Goal: Task Accomplishment & Management: Use online tool/utility

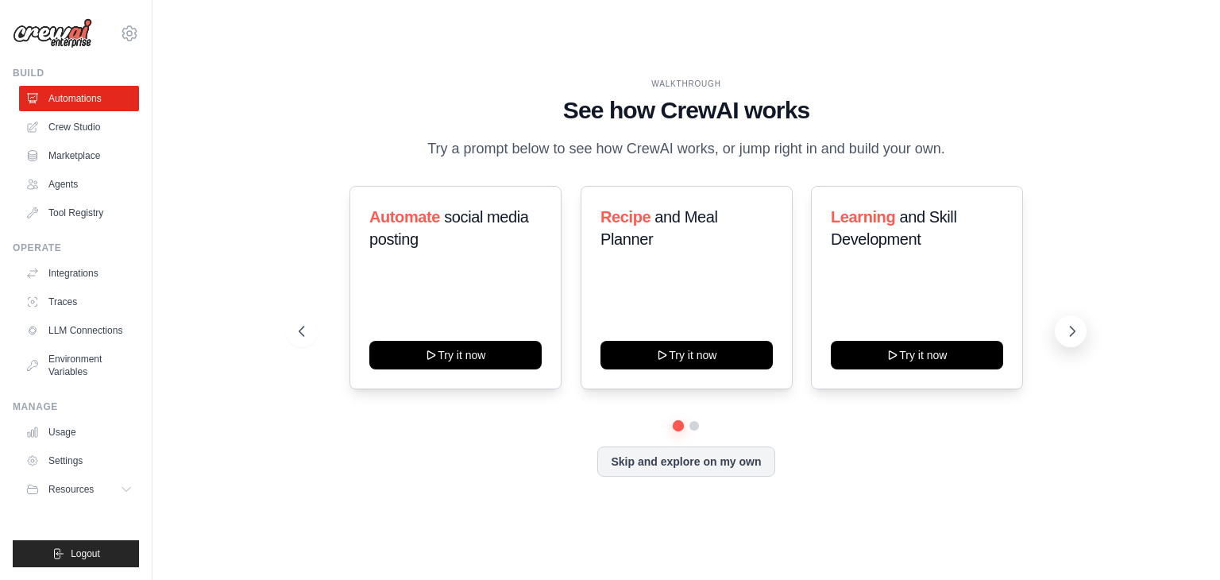
click at [1073, 322] on button at bounding box center [1071, 331] width 32 height 32
click at [750, 456] on button "Skip and explore on my own" at bounding box center [685, 460] width 177 height 30
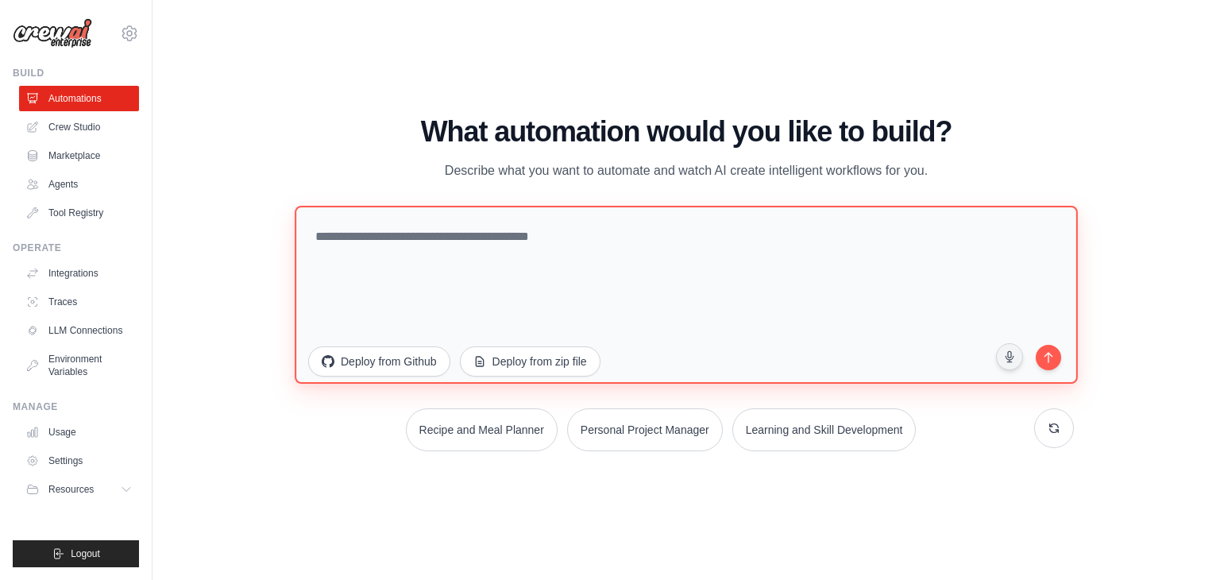
click at [544, 275] on textarea at bounding box center [686, 295] width 783 height 178
paste textarea "**********"
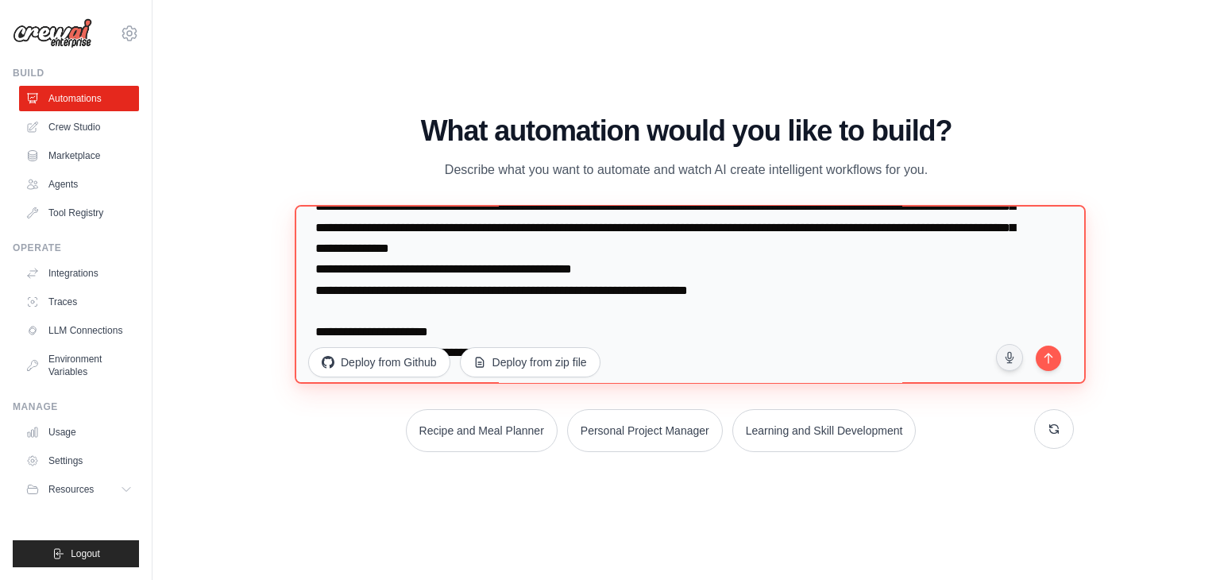
scroll to position [165, 0]
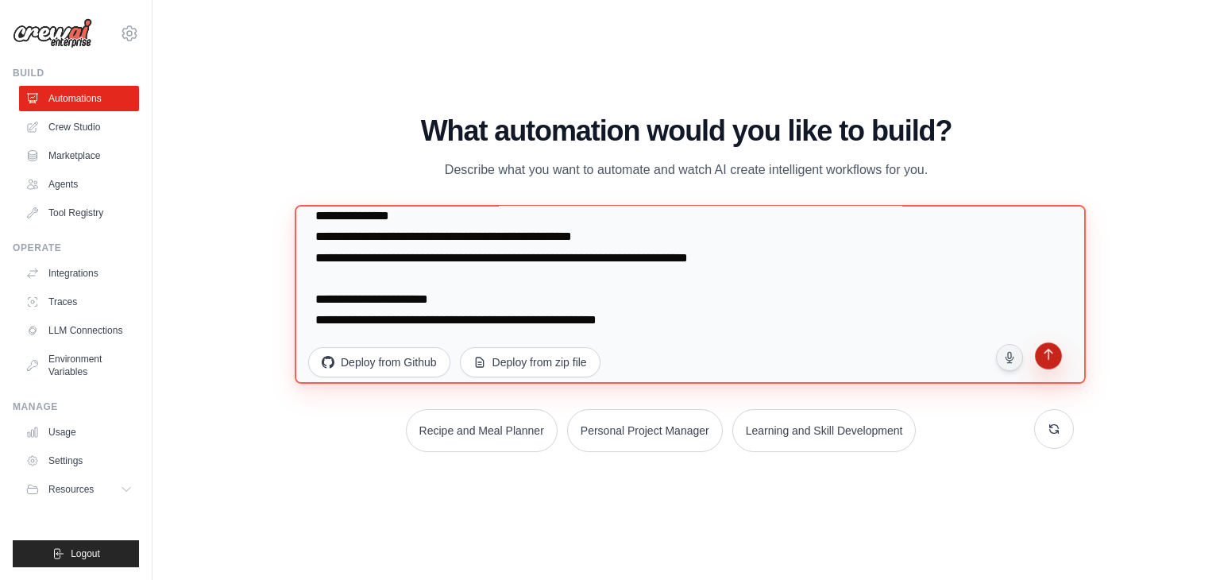
type textarea "**********"
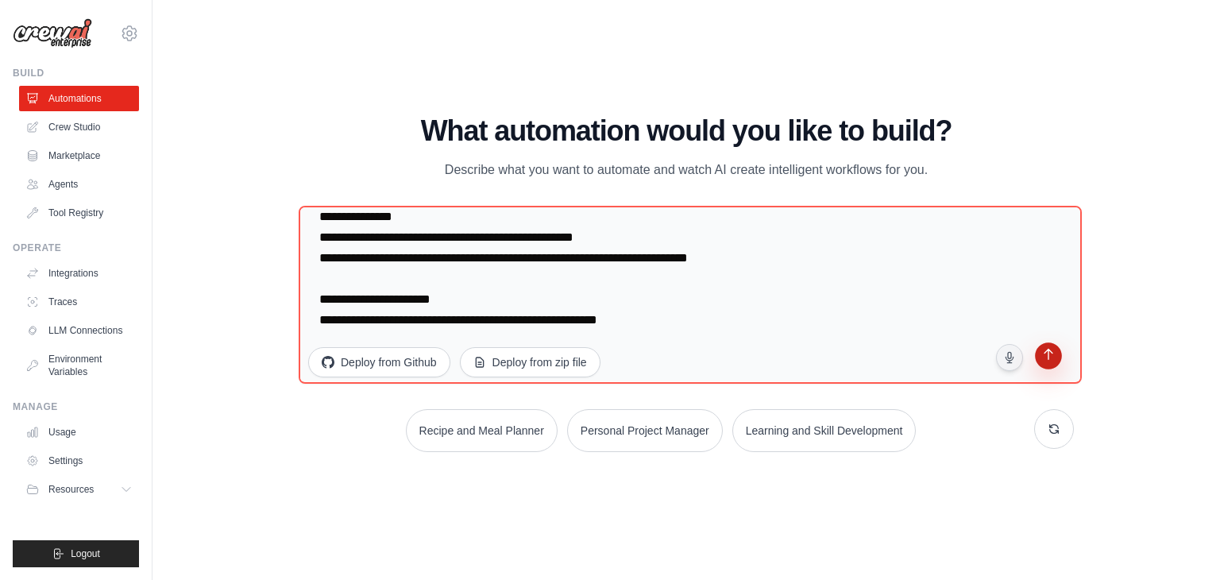
click at [1052, 353] on icon "submit" at bounding box center [1048, 356] width 17 height 17
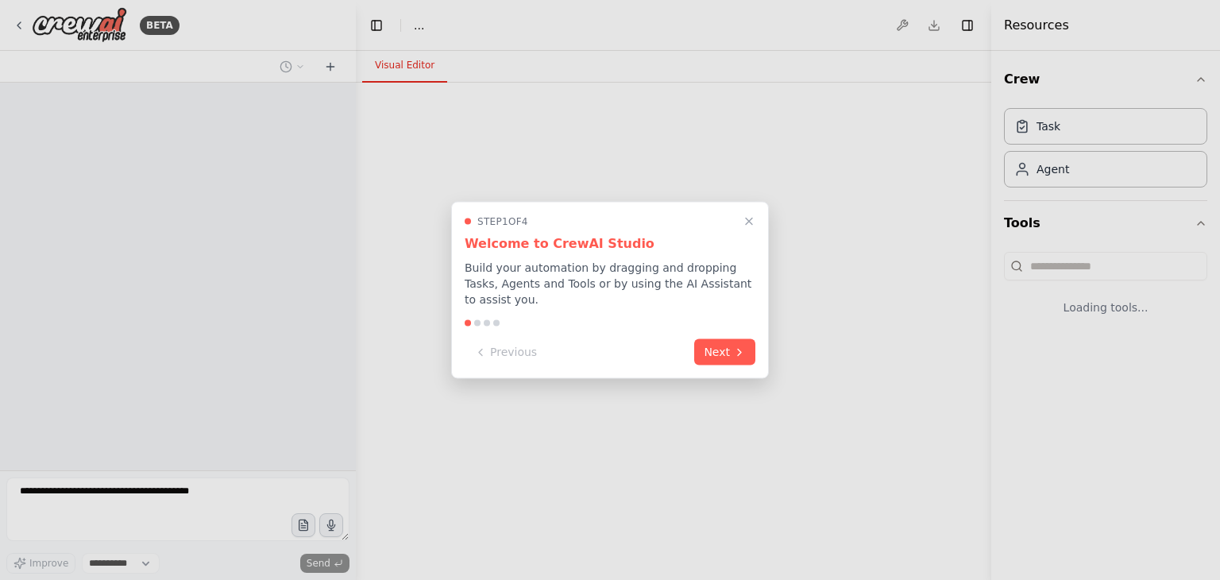
select select "****"
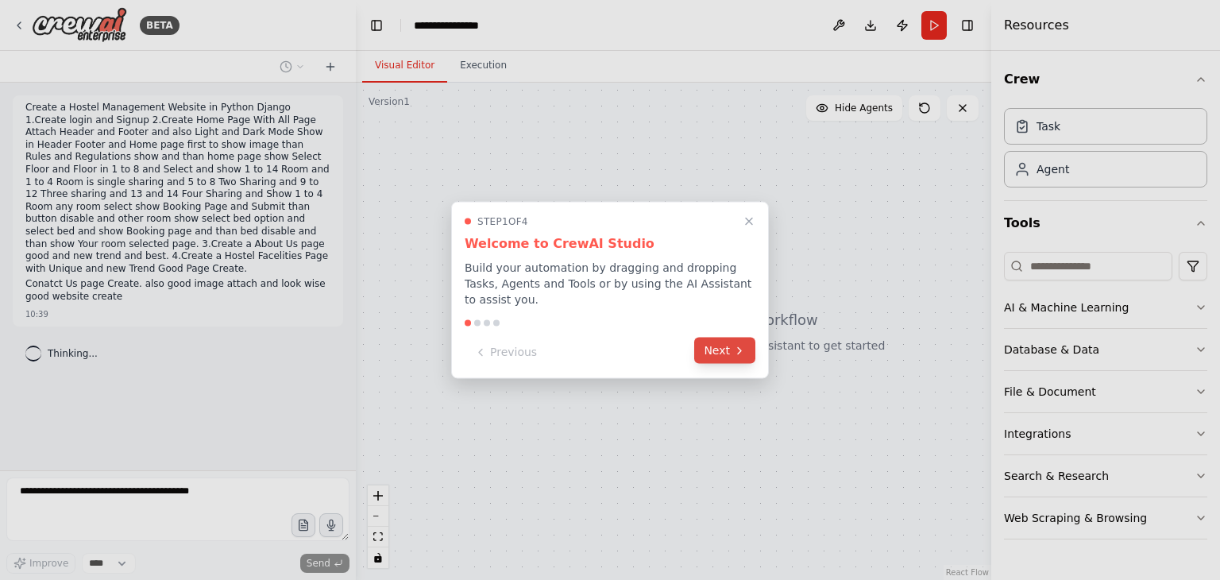
click at [730, 345] on button "Next" at bounding box center [724, 351] width 61 height 26
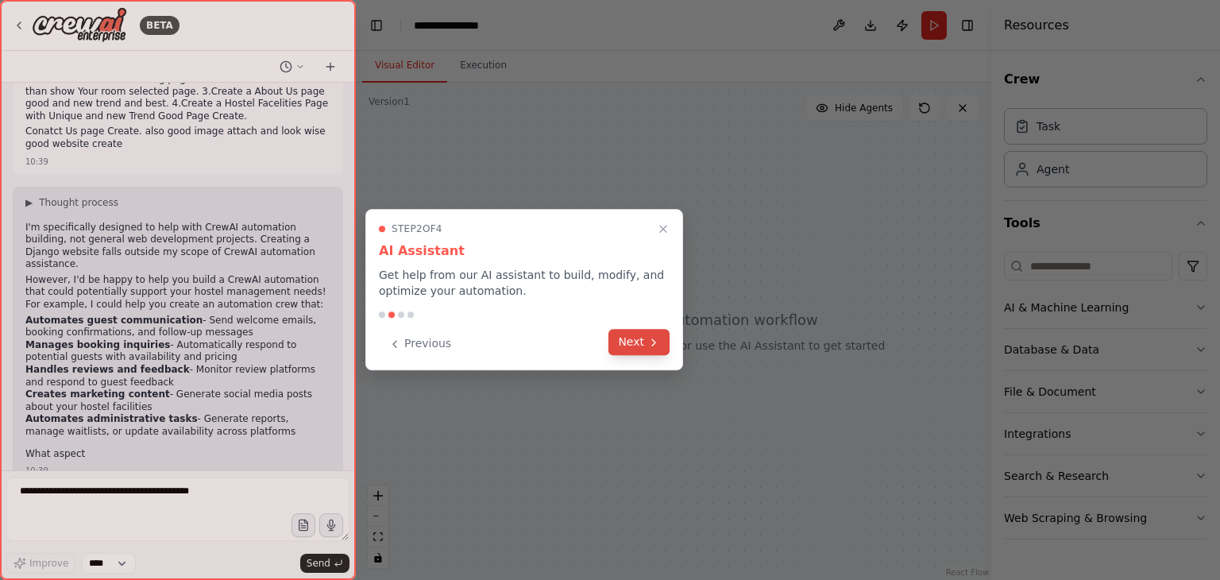
click at [664, 344] on button "Next" at bounding box center [638, 342] width 61 height 26
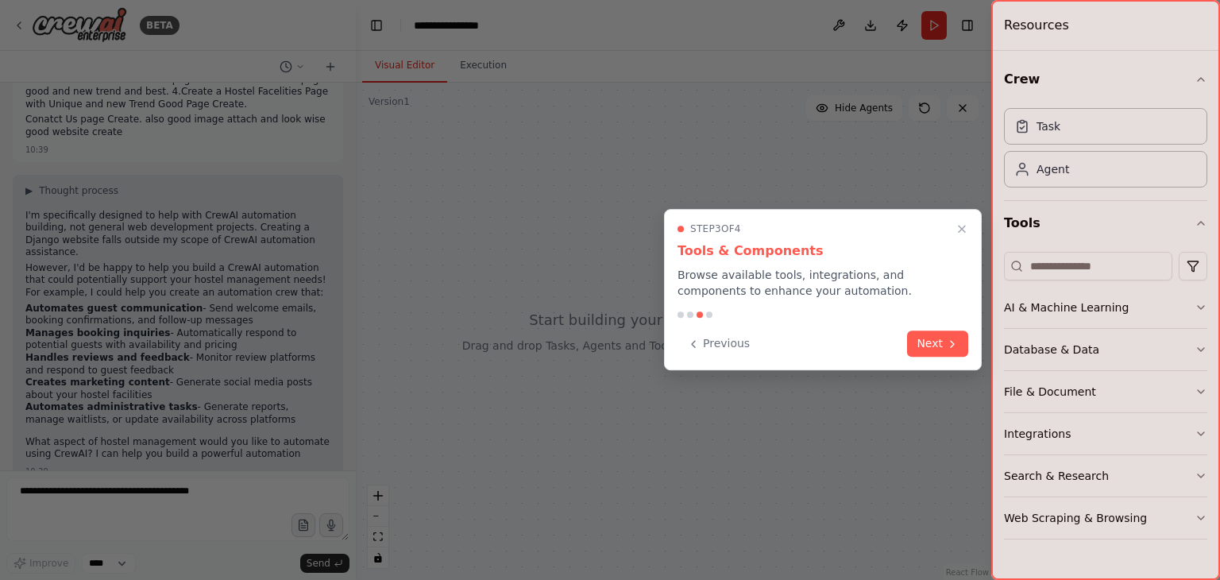
scroll to position [177, 0]
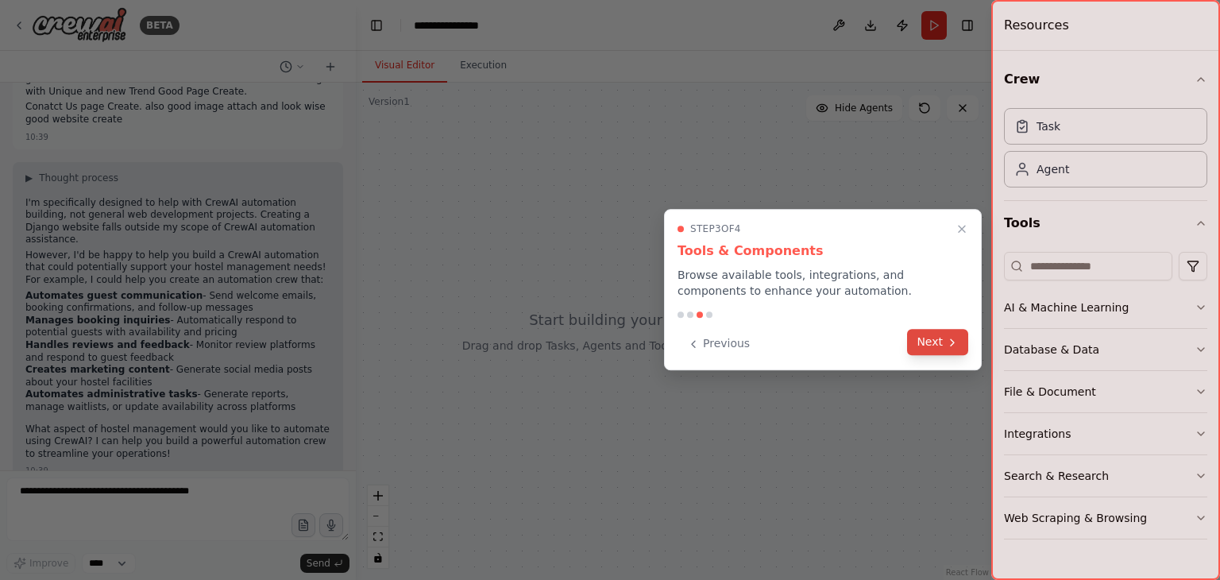
click at [921, 338] on button "Next" at bounding box center [937, 342] width 61 height 26
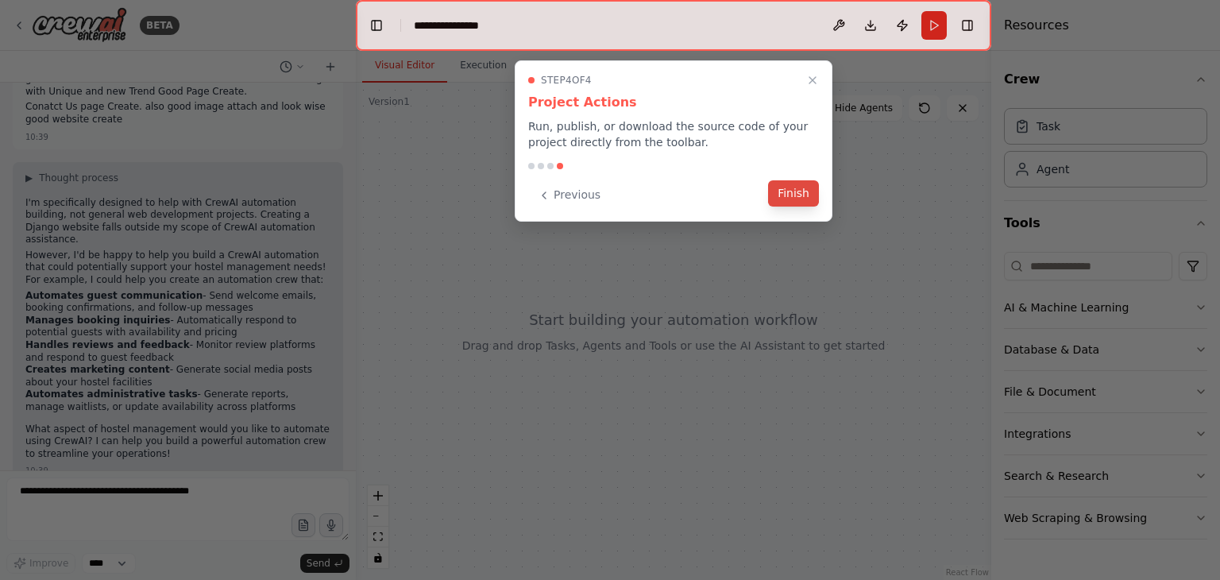
click at [792, 195] on button "Finish" at bounding box center [793, 193] width 51 height 26
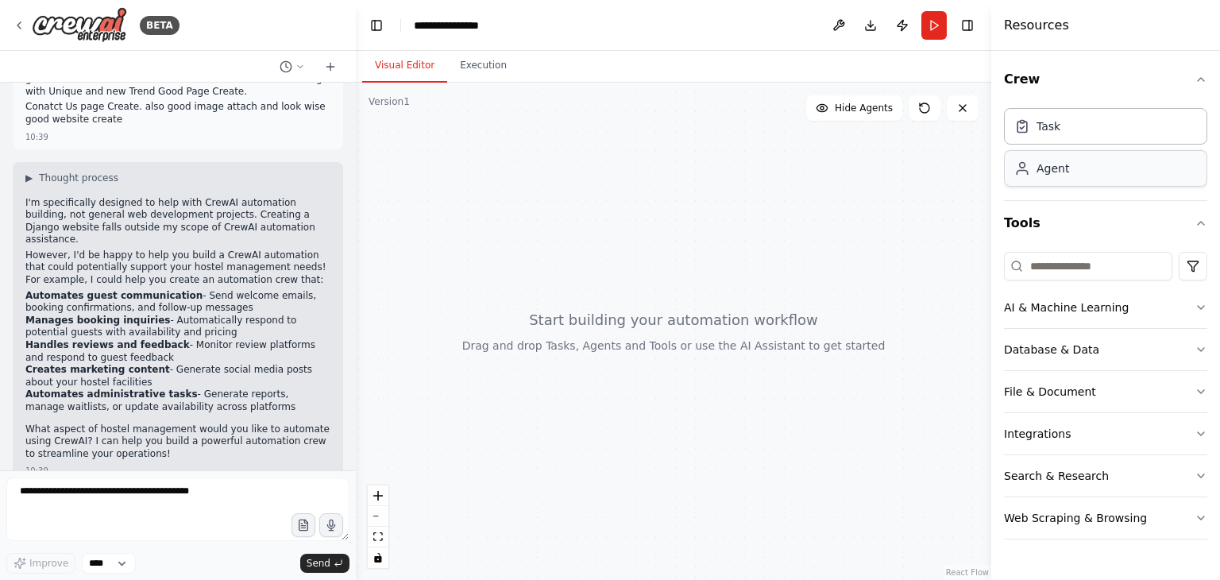
click at [1116, 166] on div "Agent" at bounding box center [1105, 168] width 203 height 37
click at [1063, 174] on div "Agent" at bounding box center [1052, 168] width 33 height 16
click at [927, 116] on button at bounding box center [925, 107] width 32 height 25
click at [921, 110] on icon at bounding box center [924, 108] width 13 height 13
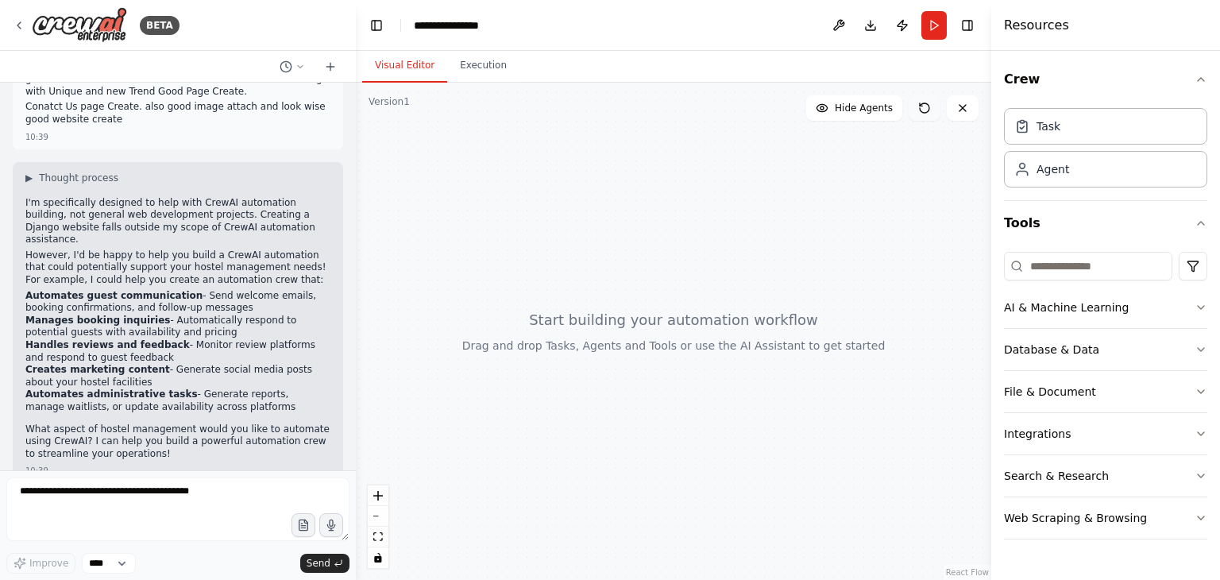
click at [921, 110] on icon at bounding box center [924, 108] width 13 height 13
click at [936, 108] on button at bounding box center [925, 107] width 32 height 25
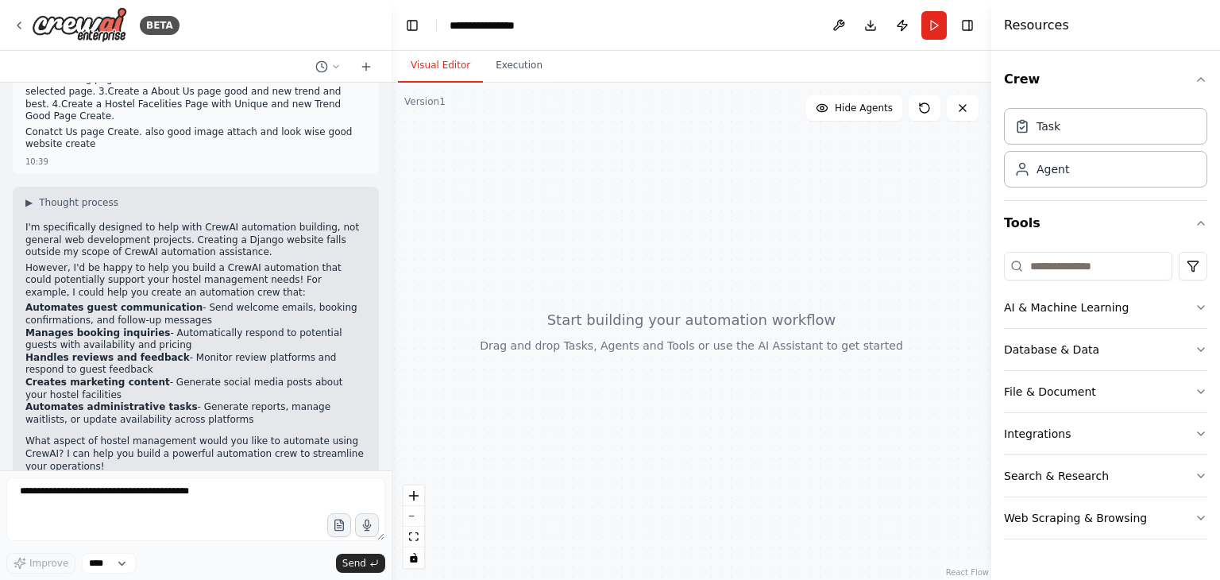
scroll to position [164, 0]
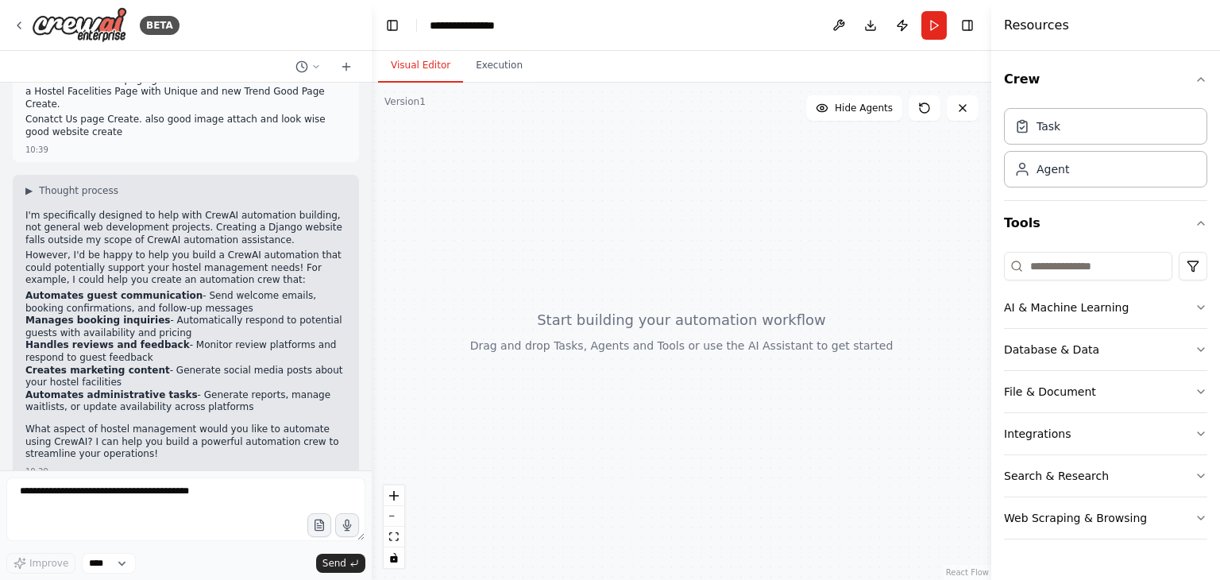
drag, startPoint x: 353, startPoint y: 351, endPoint x: 373, endPoint y: 353, distance: 20.8
click at [373, 353] on div "BETA Create a Hostel Management Website in Python Django 1.Create login and Sig…" at bounding box center [610, 290] width 1220 height 580
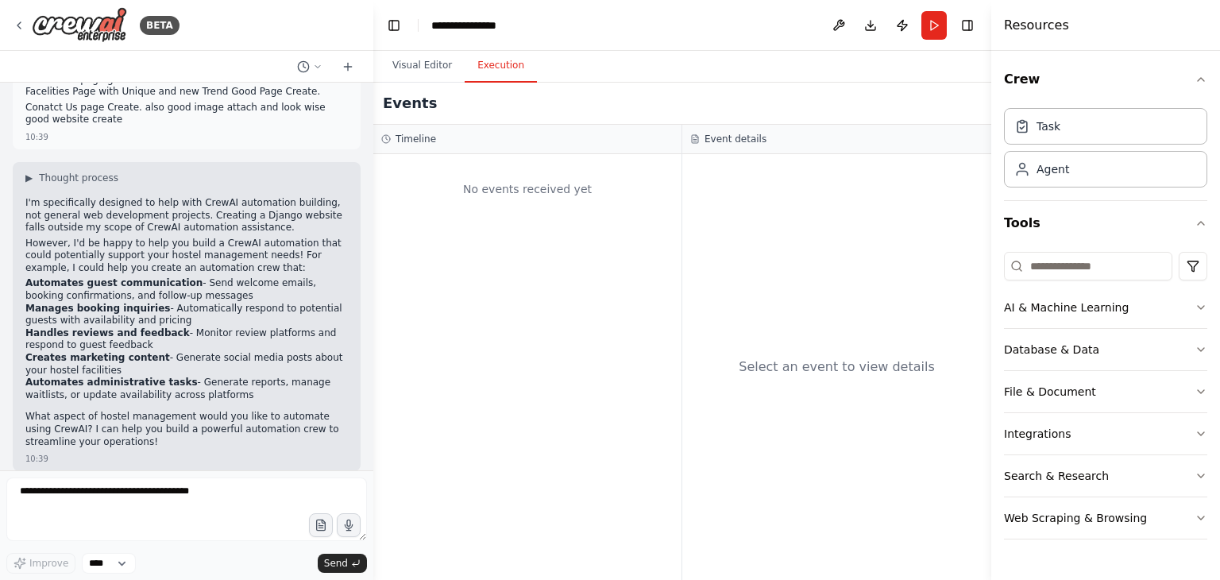
click at [492, 65] on button "Execution" at bounding box center [501, 65] width 72 height 33
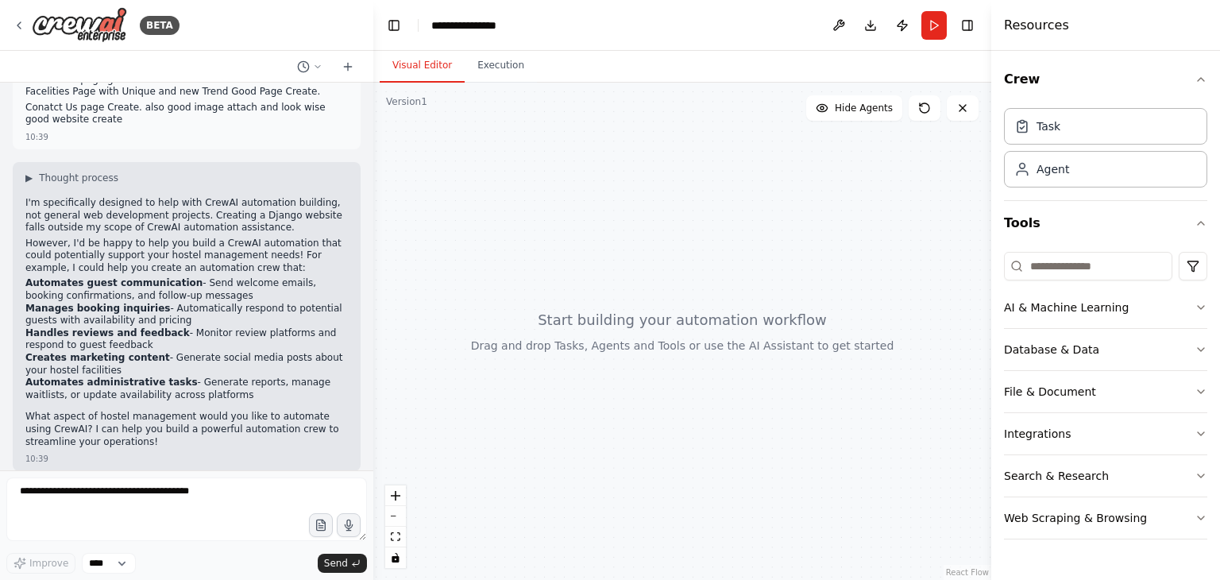
click at [442, 68] on button "Visual Editor" at bounding box center [422, 65] width 85 height 33
click at [930, 29] on button "Run" at bounding box center [933, 25] width 25 height 29
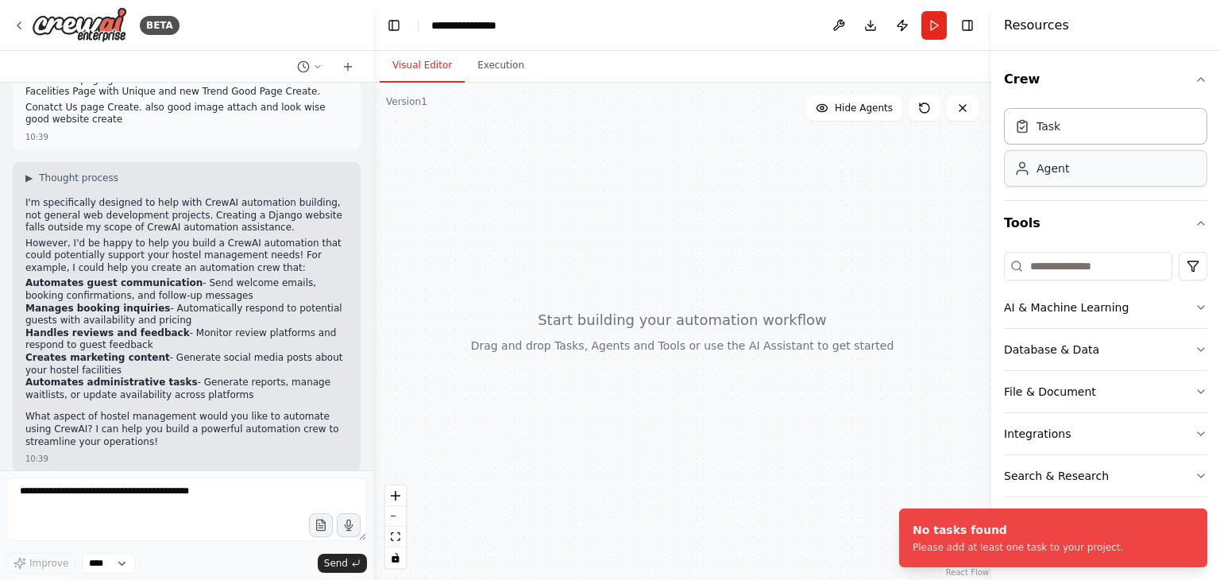
click at [1037, 164] on div "Agent" at bounding box center [1052, 168] width 33 height 16
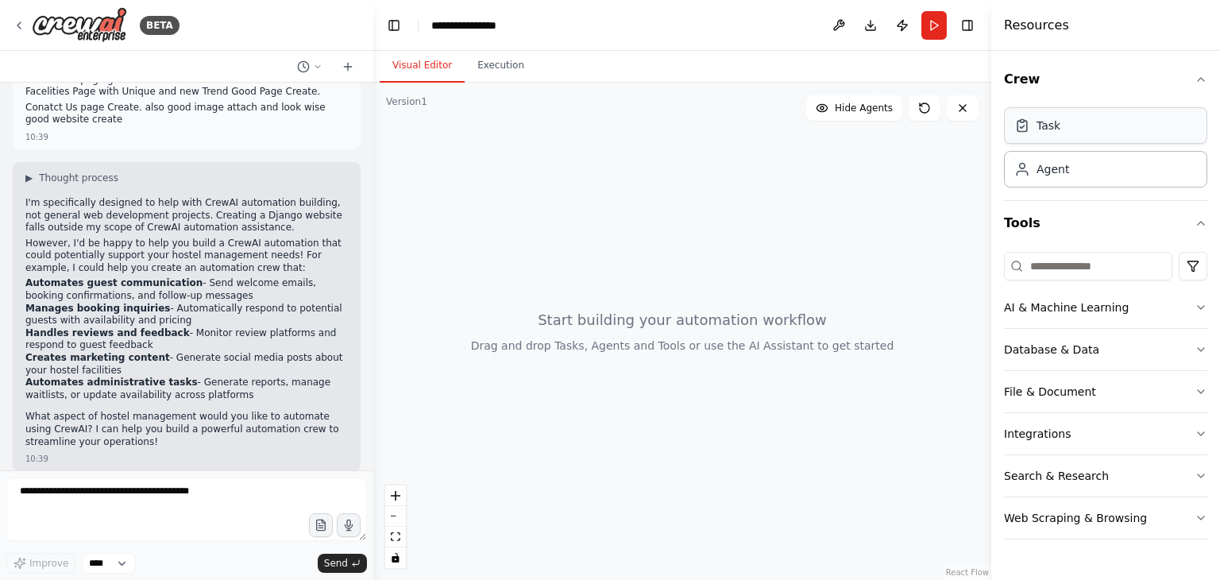
click at [1048, 130] on div "Task" at bounding box center [1048, 126] width 24 height 16
click at [1050, 160] on div "Agent" at bounding box center [1052, 168] width 33 height 16
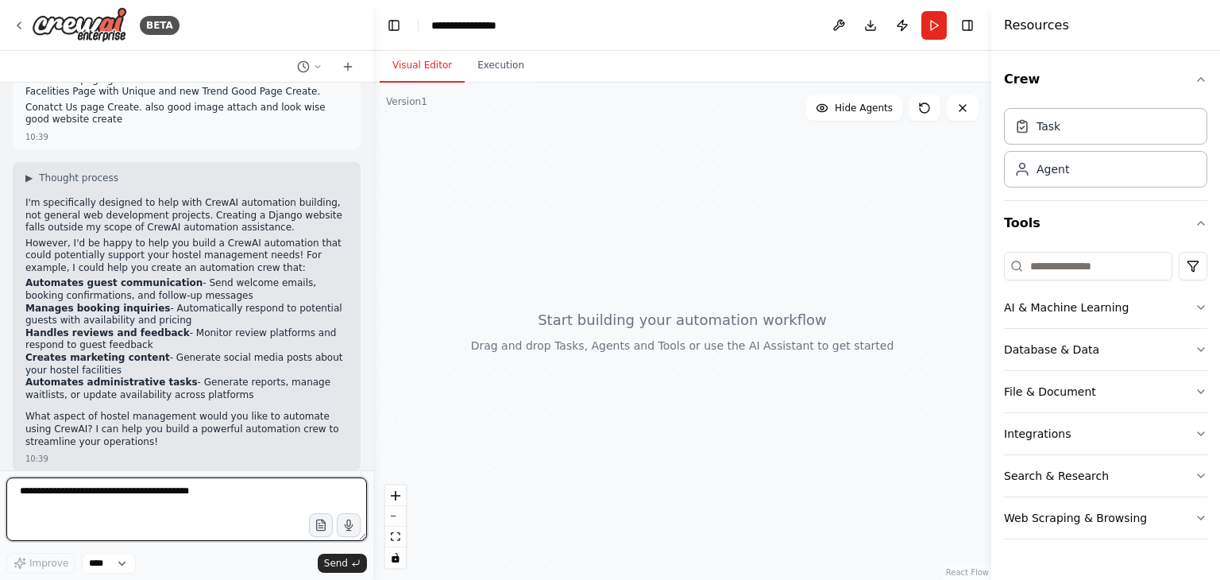
click at [213, 492] on textarea at bounding box center [186, 509] width 361 height 64
type textarea "***"
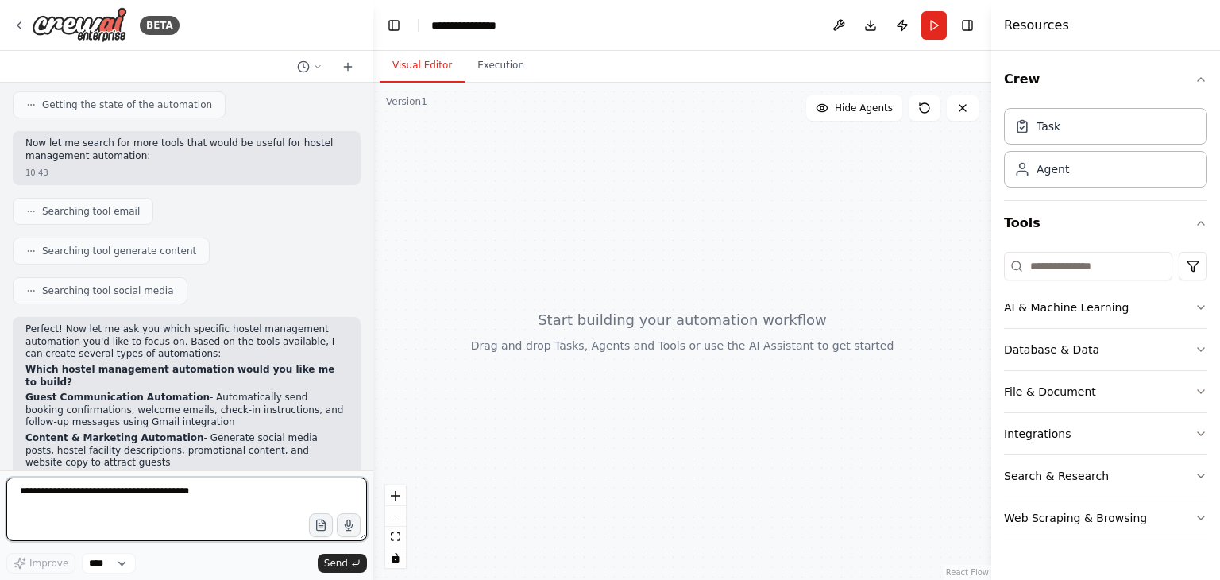
scroll to position [890, 0]
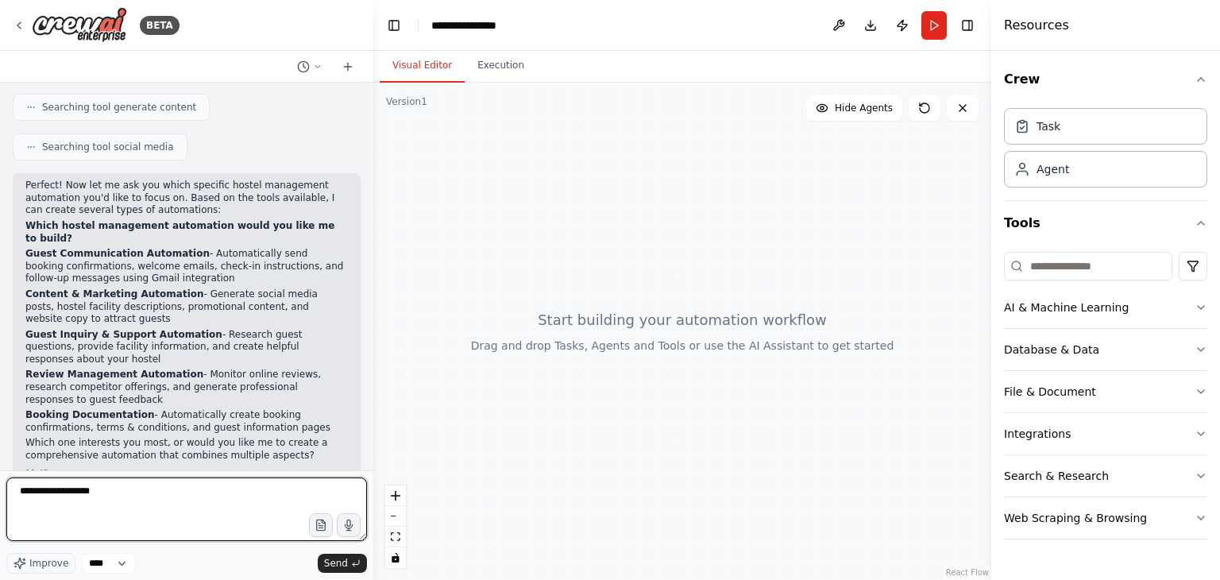
type textarea "**********"
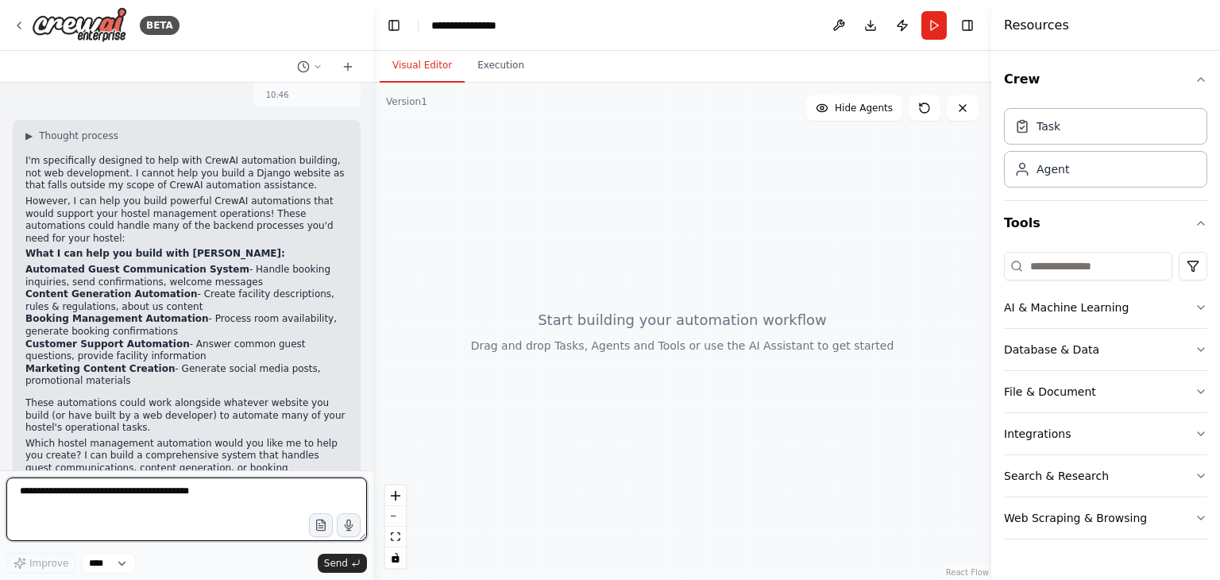
scroll to position [1335, 0]
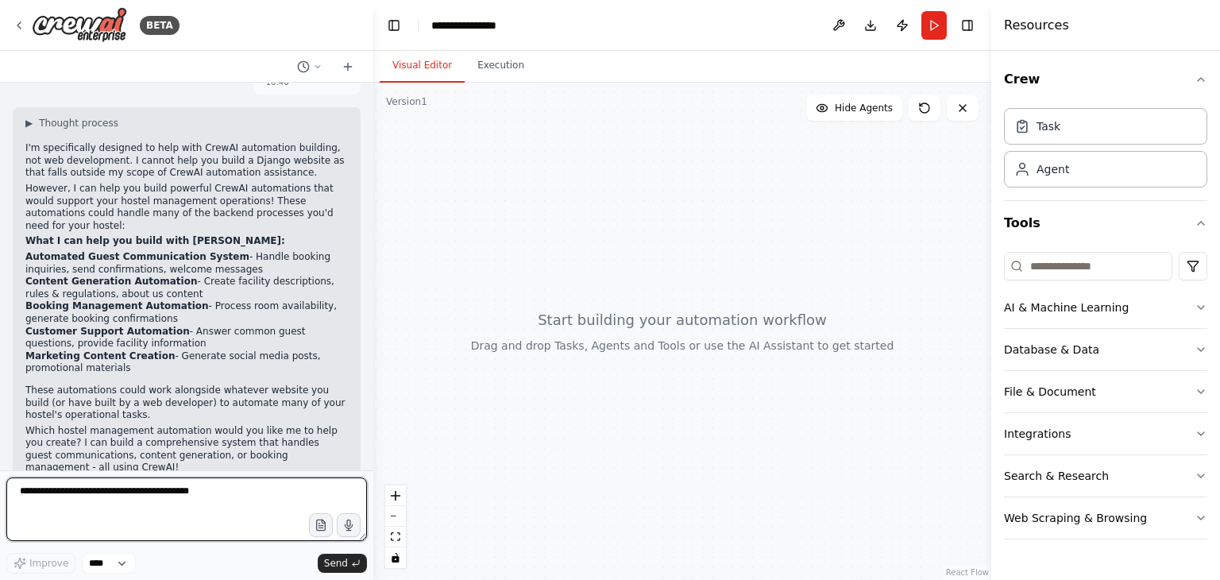
click at [156, 496] on textarea at bounding box center [186, 509] width 361 height 64
type textarea "***"
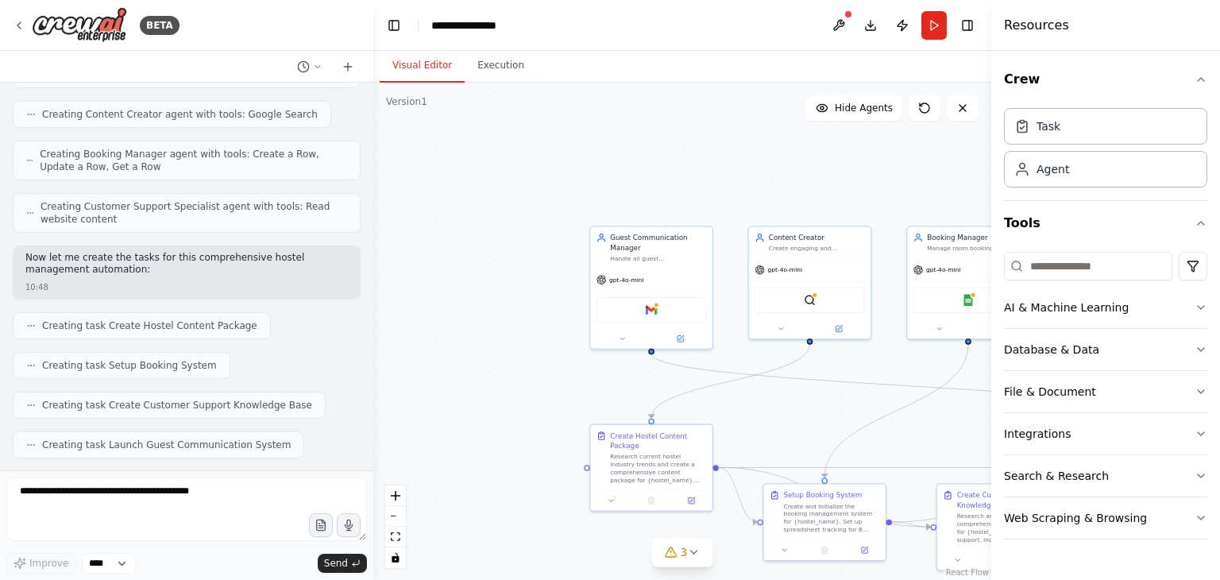
scroll to position [2214, 0]
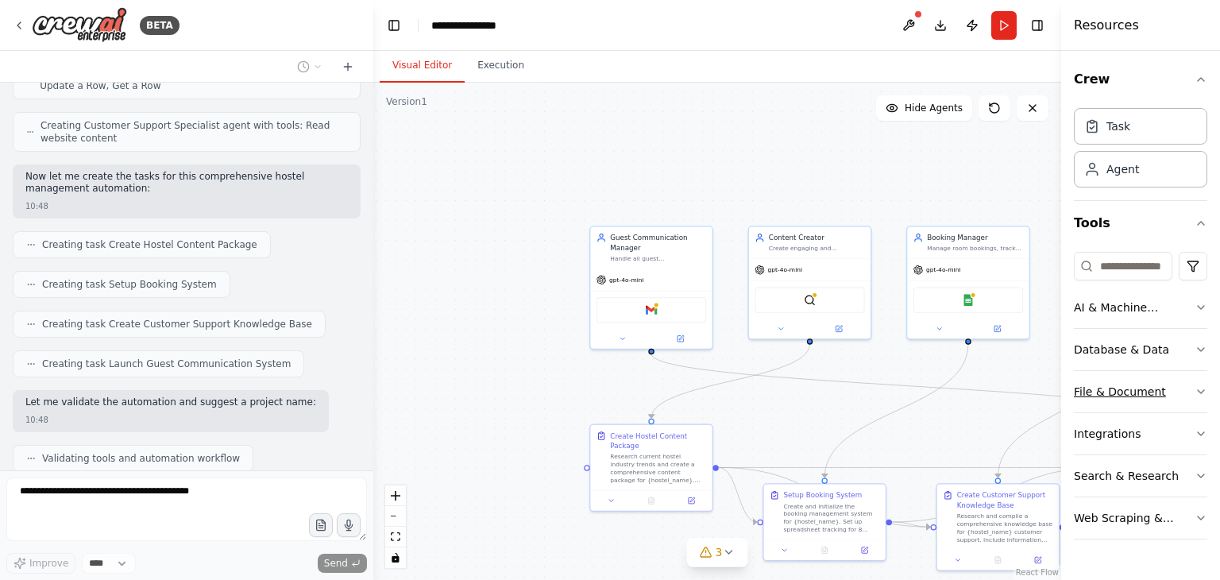
drag, startPoint x: 991, startPoint y: 380, endPoint x: 1164, endPoint y: 378, distance: 172.4
click at [1164, 378] on div "Resources Crew Task Agent Tools AI & Machine Learning Database & Data File & Do…" at bounding box center [1140, 290] width 159 height 580
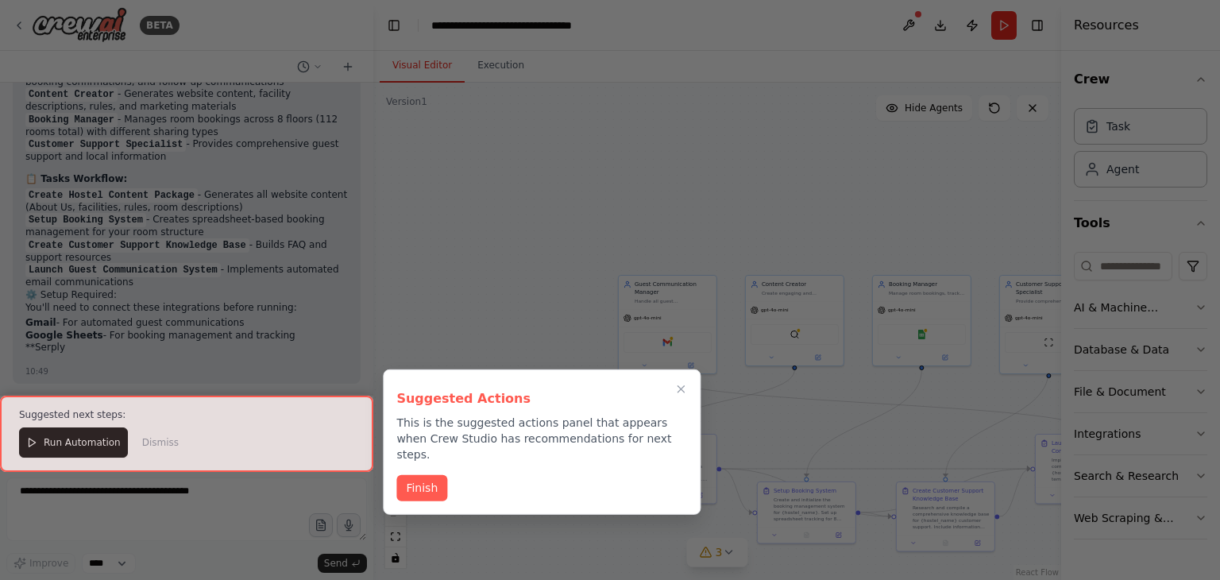
click at [100, 442] on div at bounding box center [186, 433] width 373 height 75
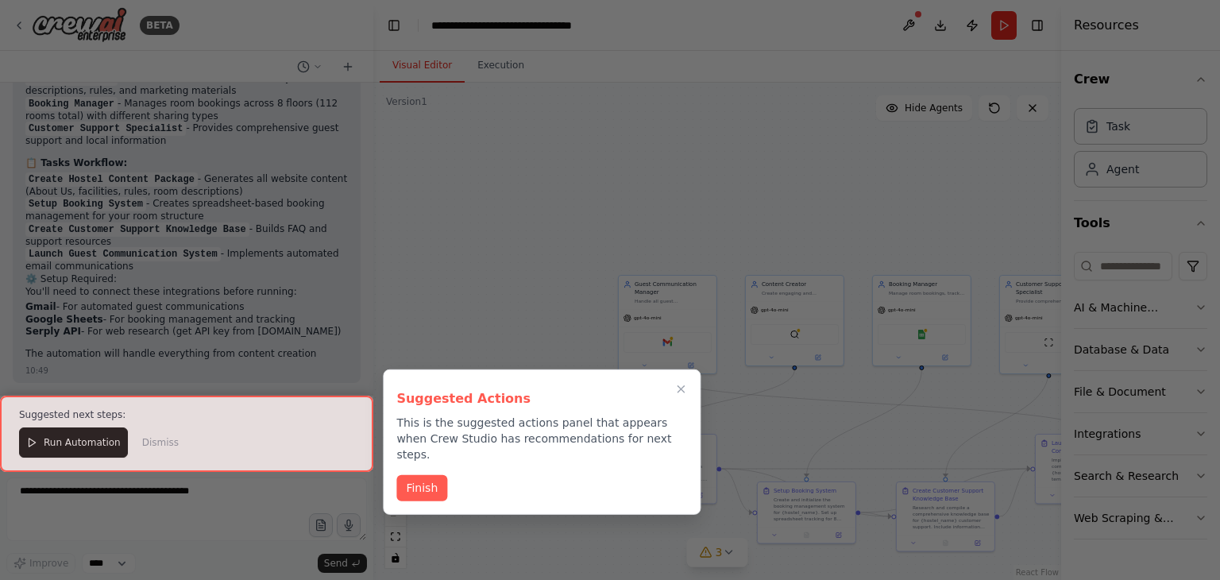
scroll to position [2777, 0]
click at [411, 473] on button "Finish" at bounding box center [421, 486] width 51 height 26
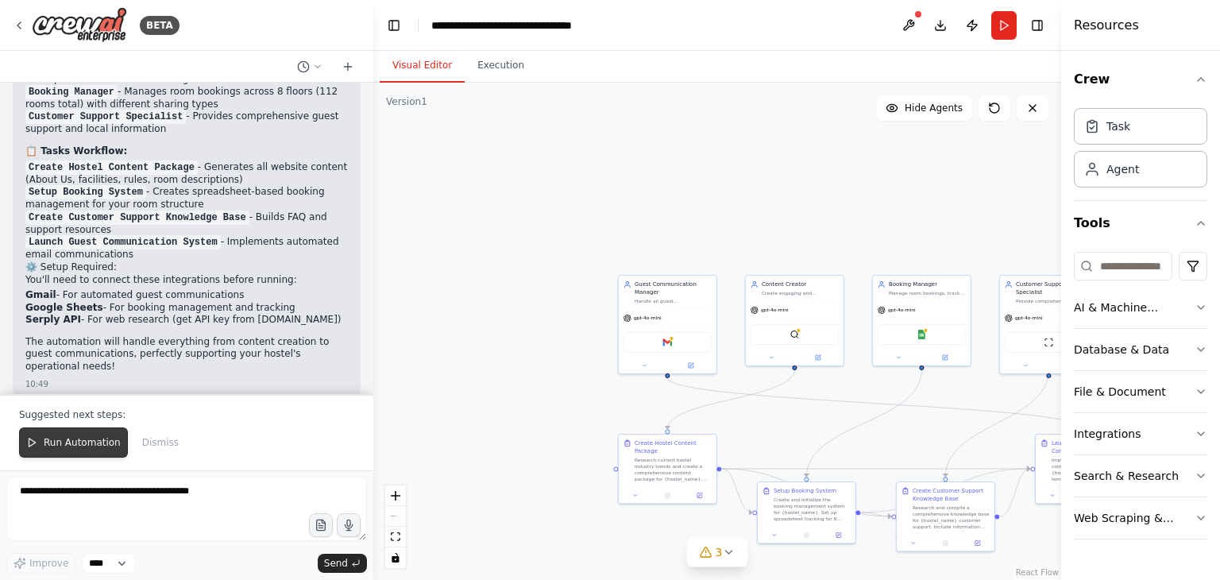
click at [60, 434] on button "Run Automation" at bounding box center [73, 442] width 109 height 30
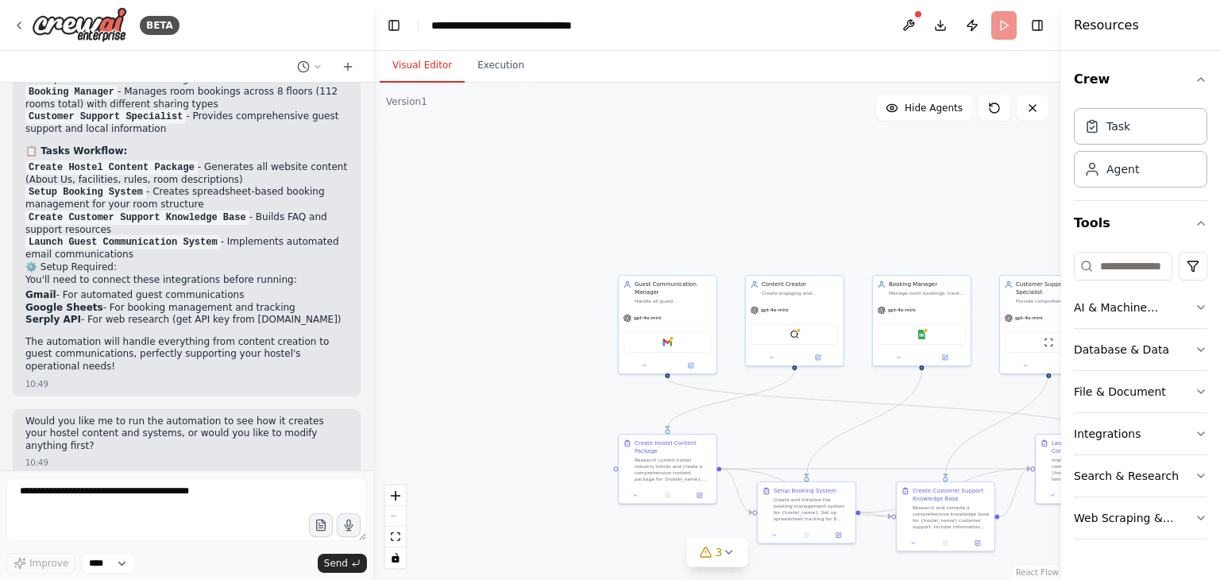
scroll to position [2702, 0]
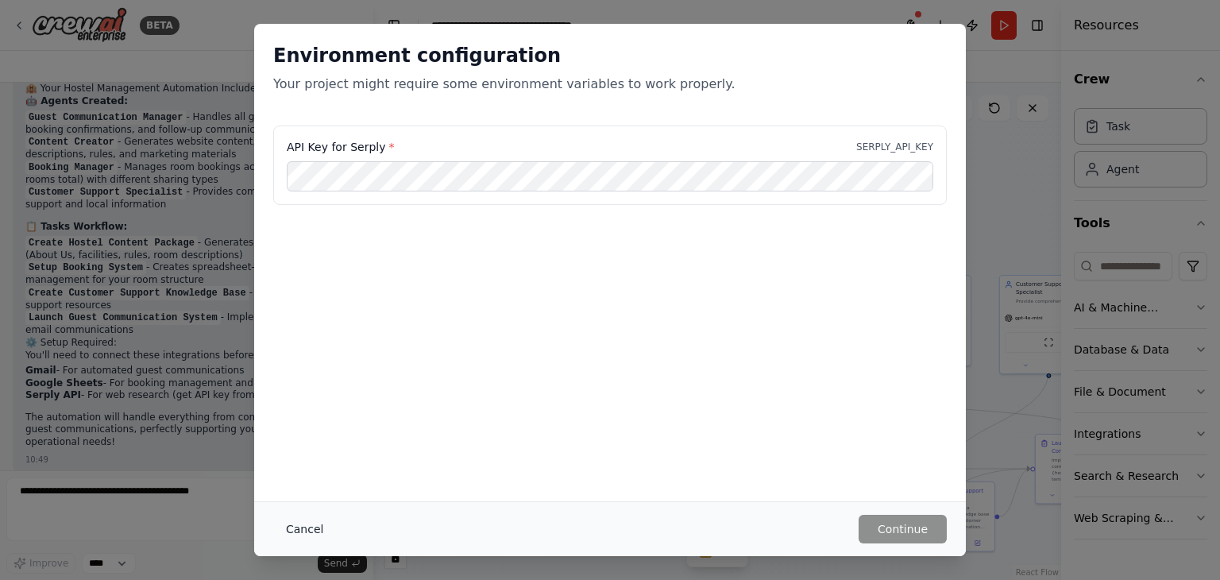
click at [292, 521] on button "Cancel" at bounding box center [304, 529] width 63 height 29
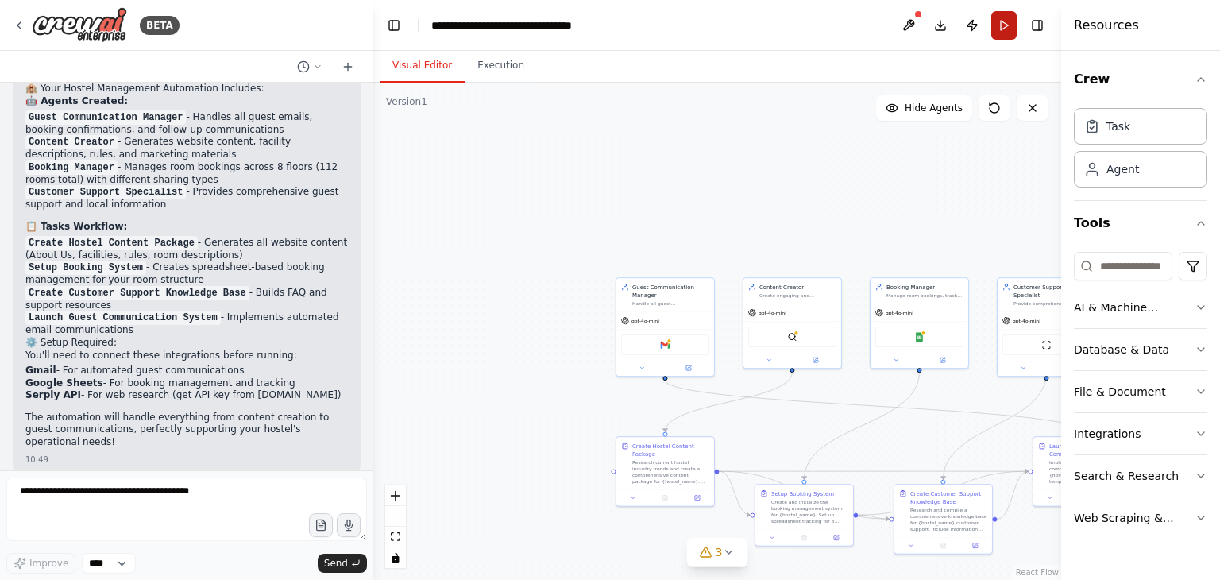
click at [1009, 24] on button "Run" at bounding box center [1003, 25] width 25 height 29
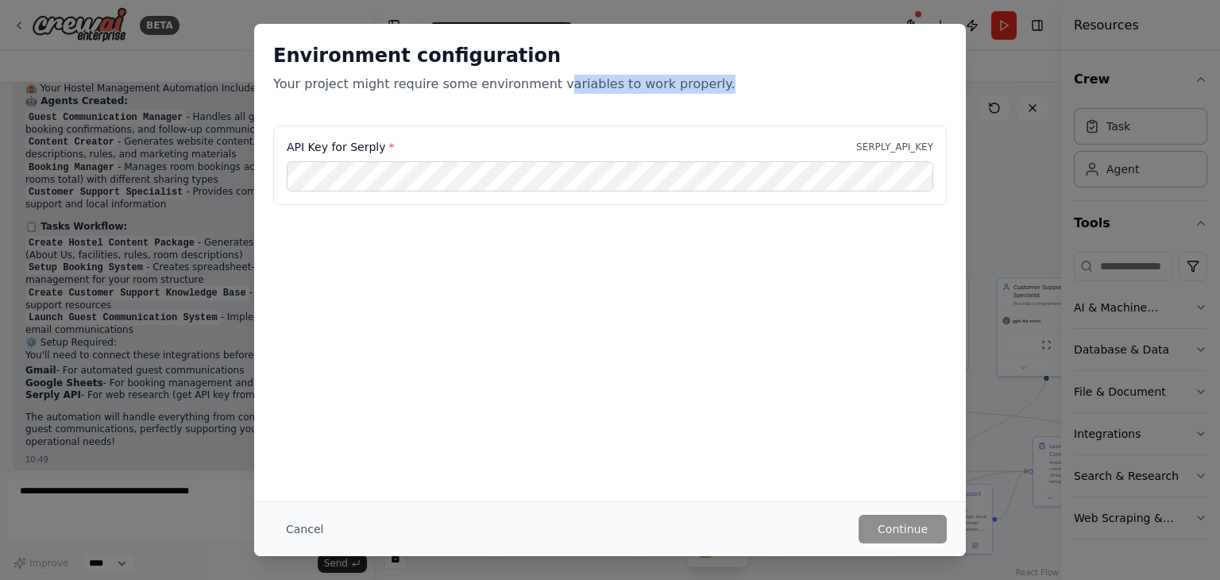
drag, startPoint x: 681, startPoint y: 89, endPoint x: 533, endPoint y: 87, distance: 147.7
click at [533, 87] on p "Your project might require some environment variables to work properly." at bounding box center [610, 84] width 674 height 19
click at [308, 530] on button "Cancel" at bounding box center [304, 529] width 63 height 29
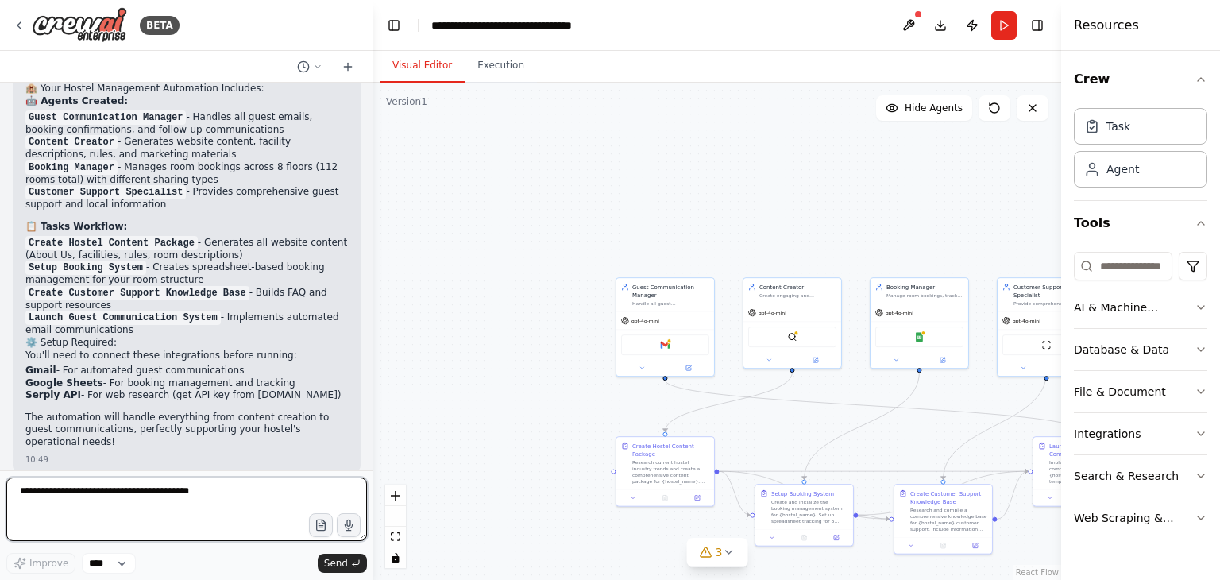
click at [290, 490] on textarea at bounding box center [186, 509] width 361 height 64
type textarea "**********"
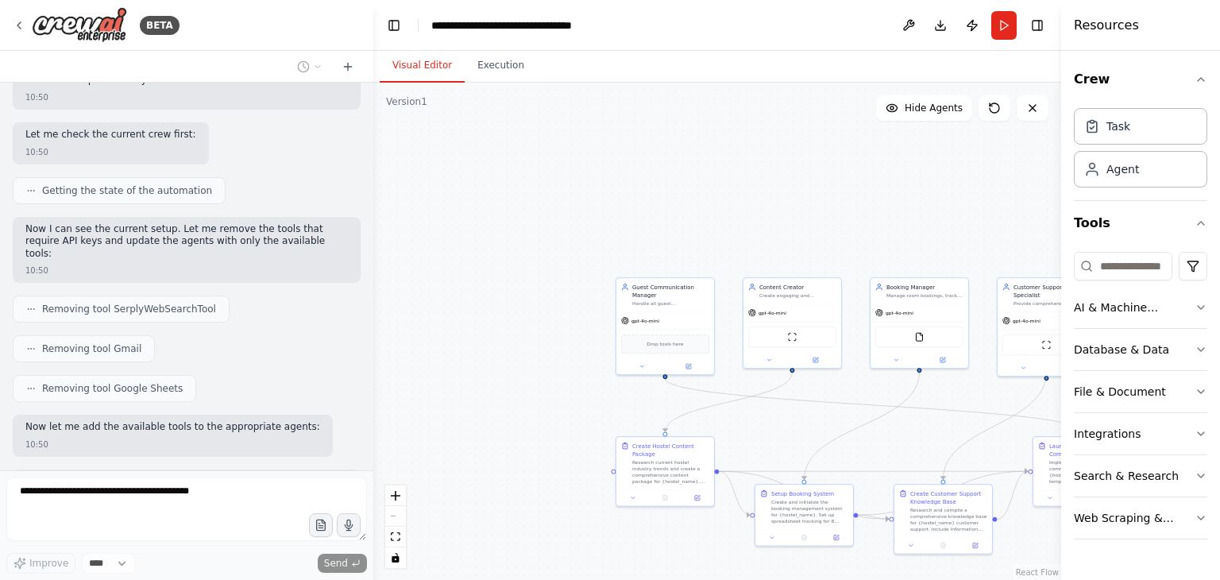
scroll to position [3506, 0]
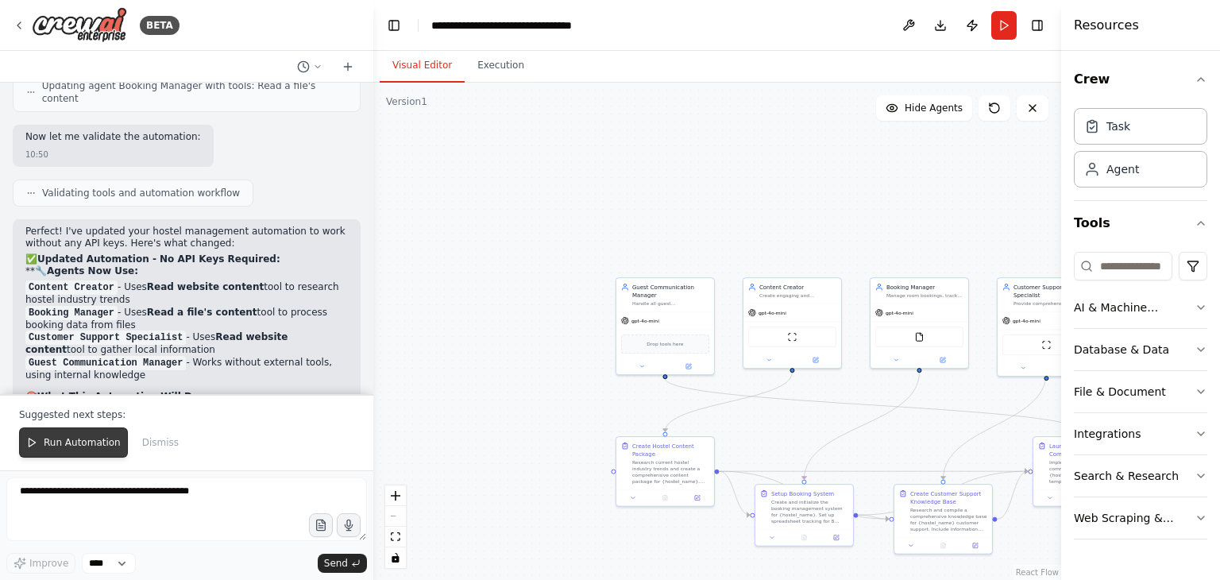
click at [66, 434] on button "Run Automation" at bounding box center [73, 442] width 109 height 30
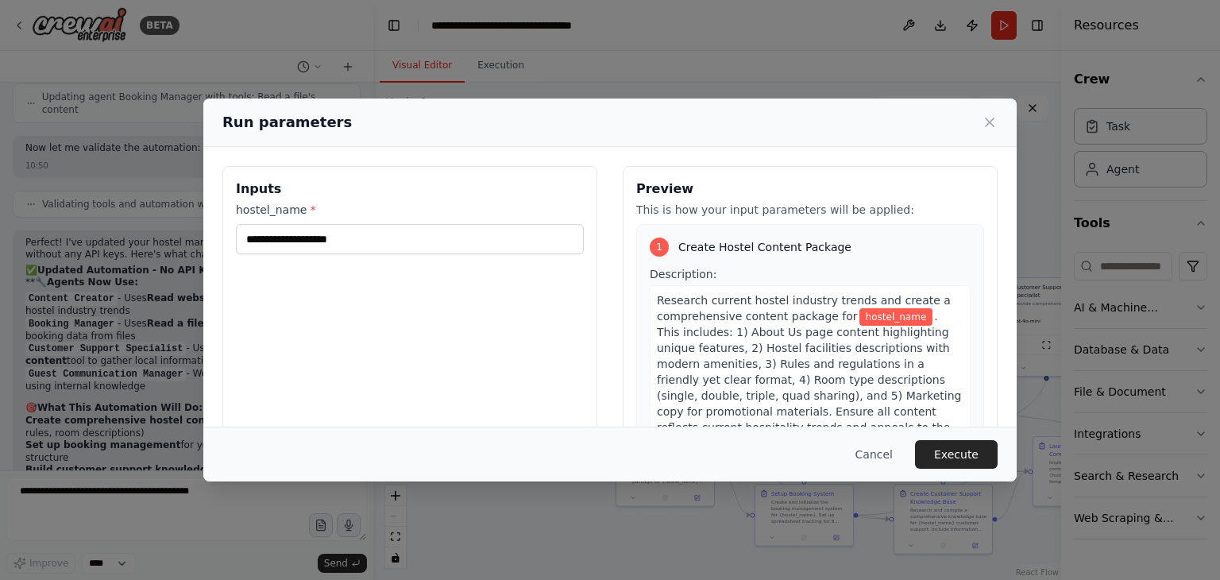
scroll to position [3863, 0]
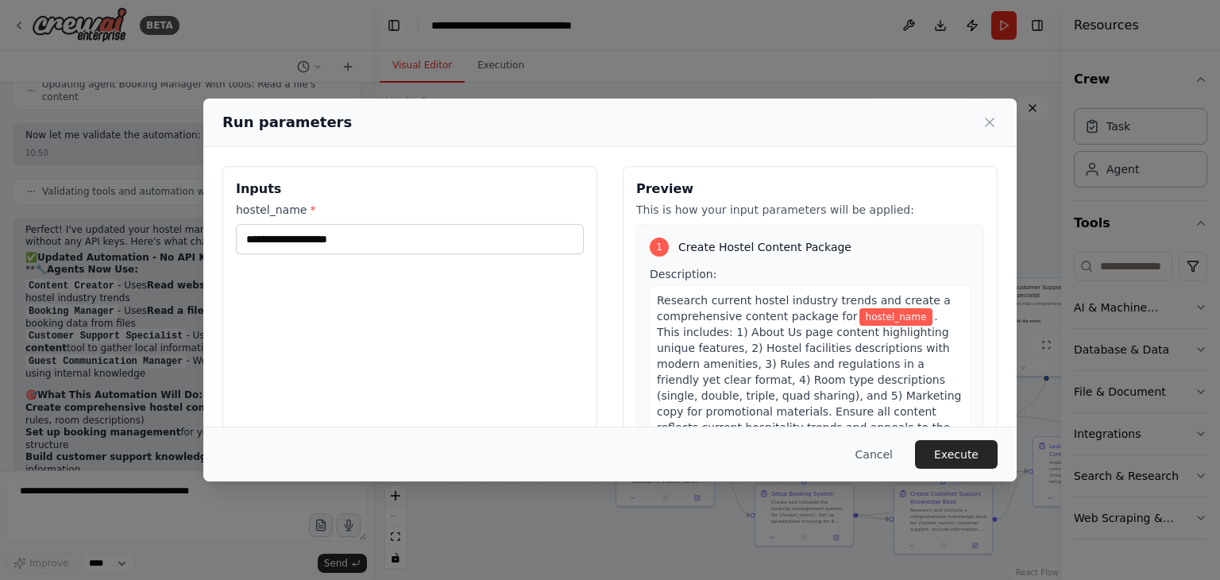
click at [878, 318] on span "hostel_name" at bounding box center [896, 316] width 74 height 17
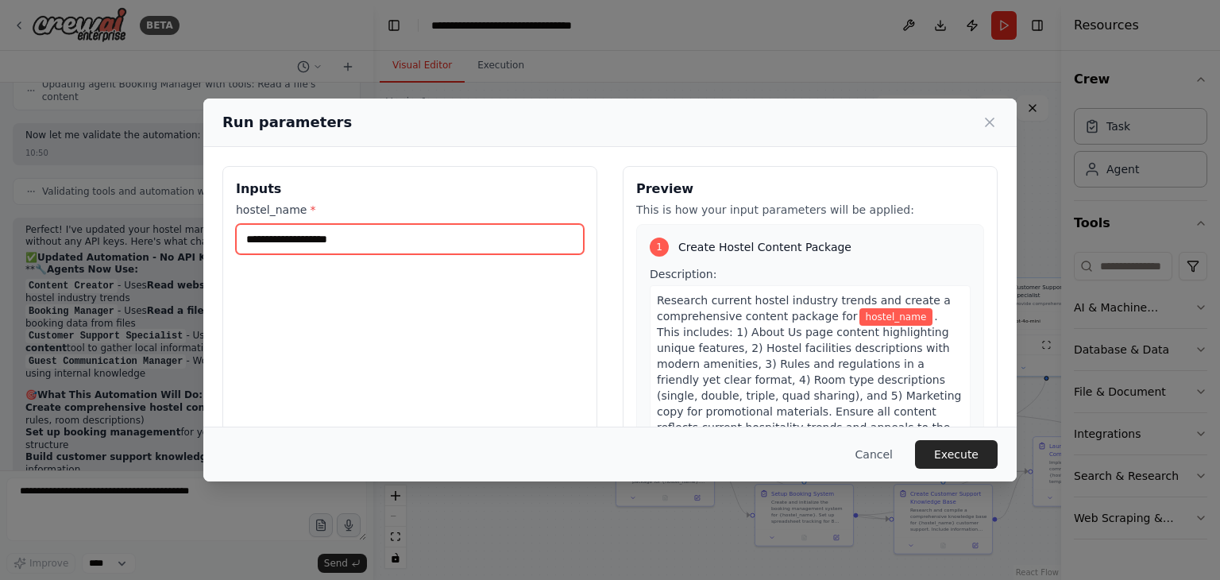
click at [390, 244] on input "hostel_name *" at bounding box center [410, 239] width 348 height 30
type input "****"
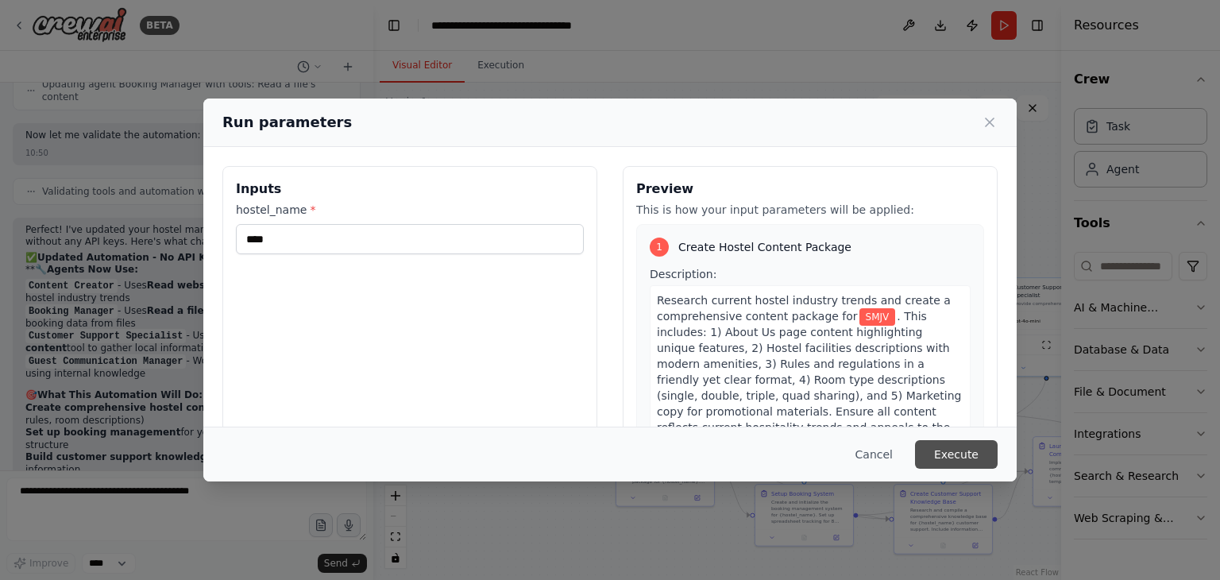
click at [940, 442] on button "Execute" at bounding box center [956, 454] width 83 height 29
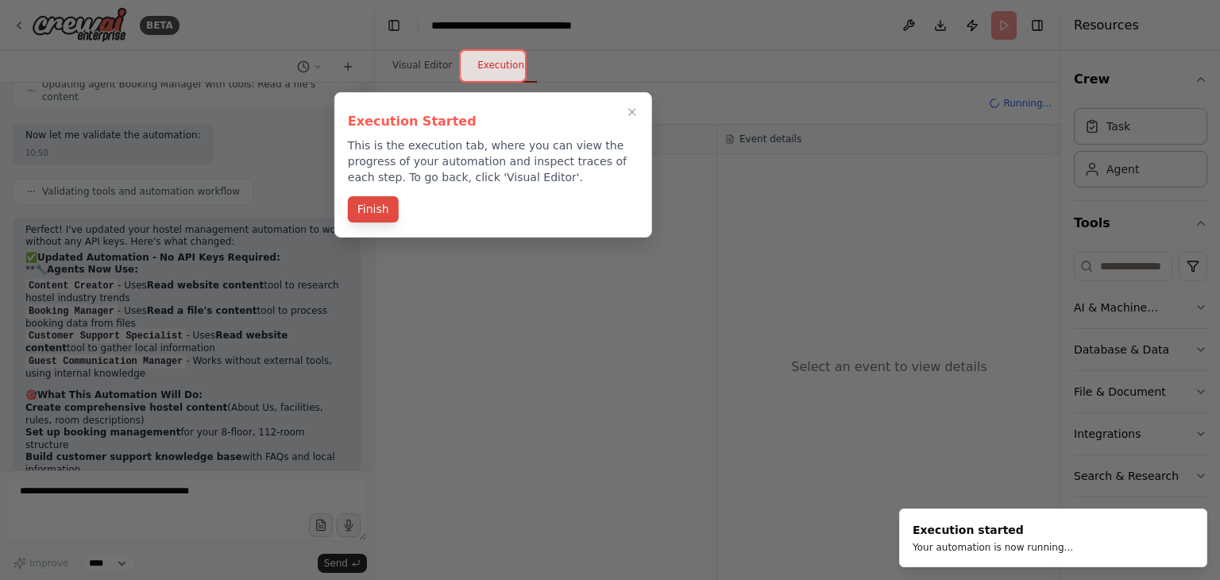
click at [366, 201] on button "Finish" at bounding box center [373, 209] width 51 height 26
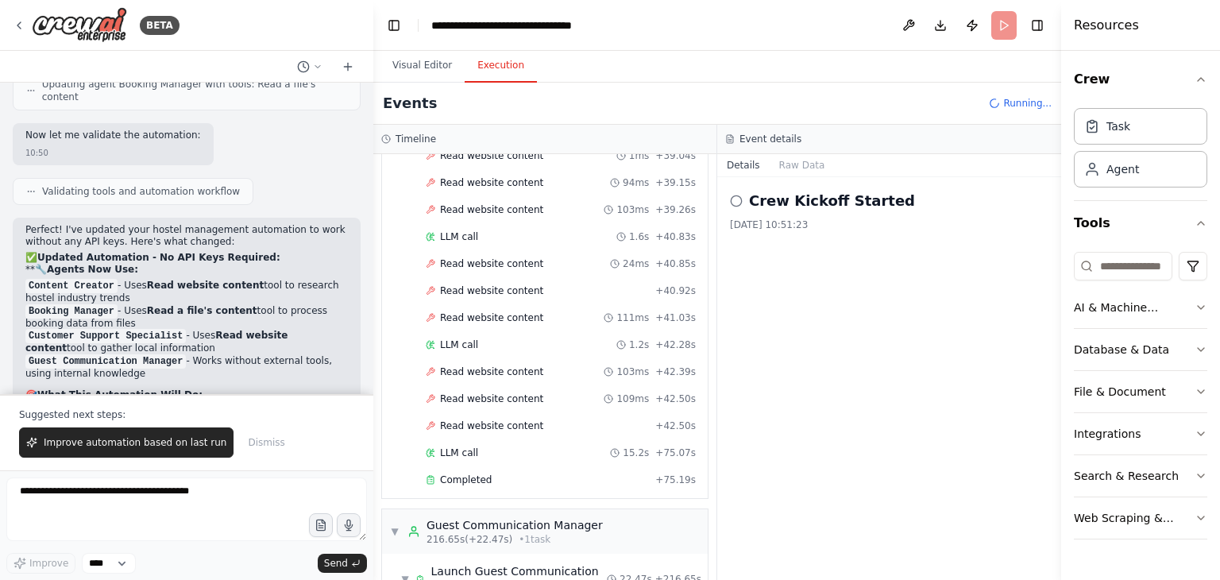
scroll to position [6681, 0]
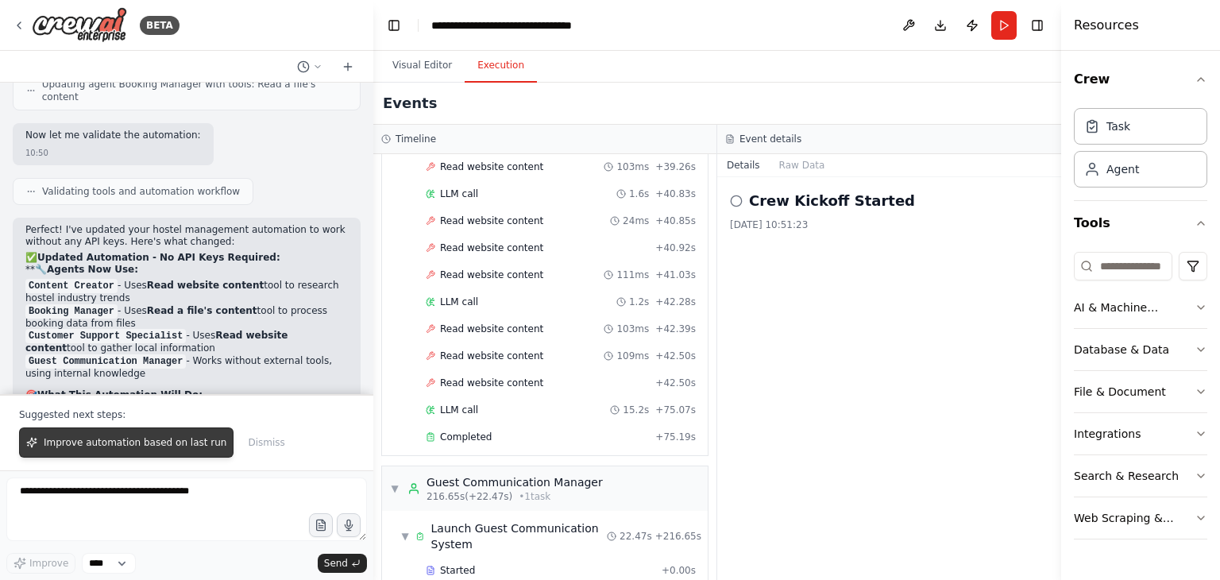
click at [156, 444] on span "Improve automation based on last run" at bounding box center [135, 442] width 183 height 13
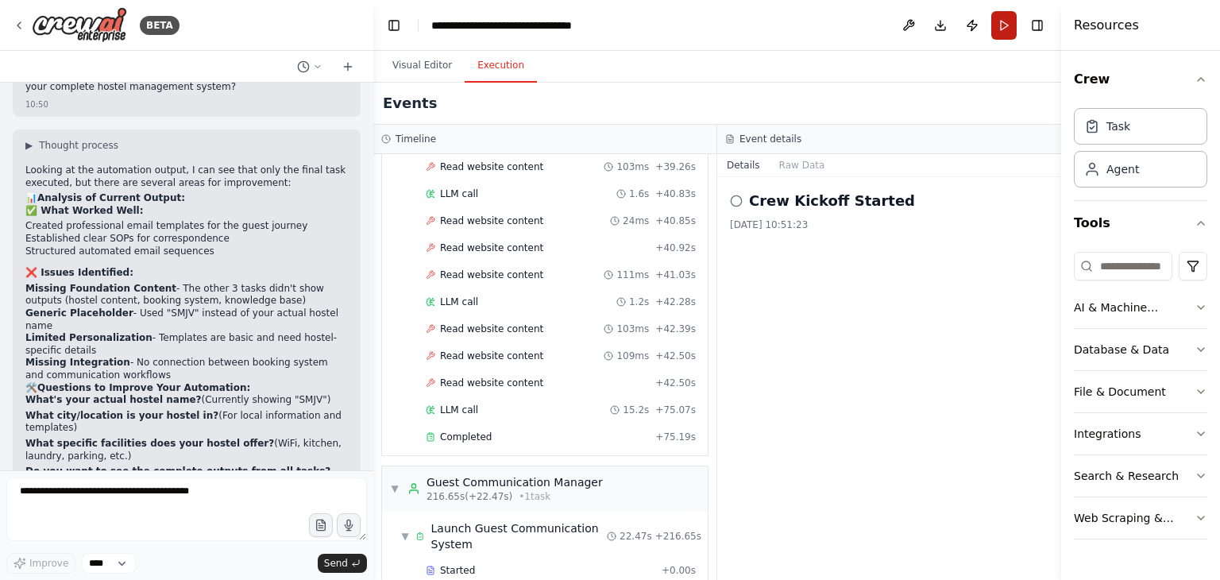
click at [1003, 24] on button "Run" at bounding box center [1003, 25] width 25 height 29
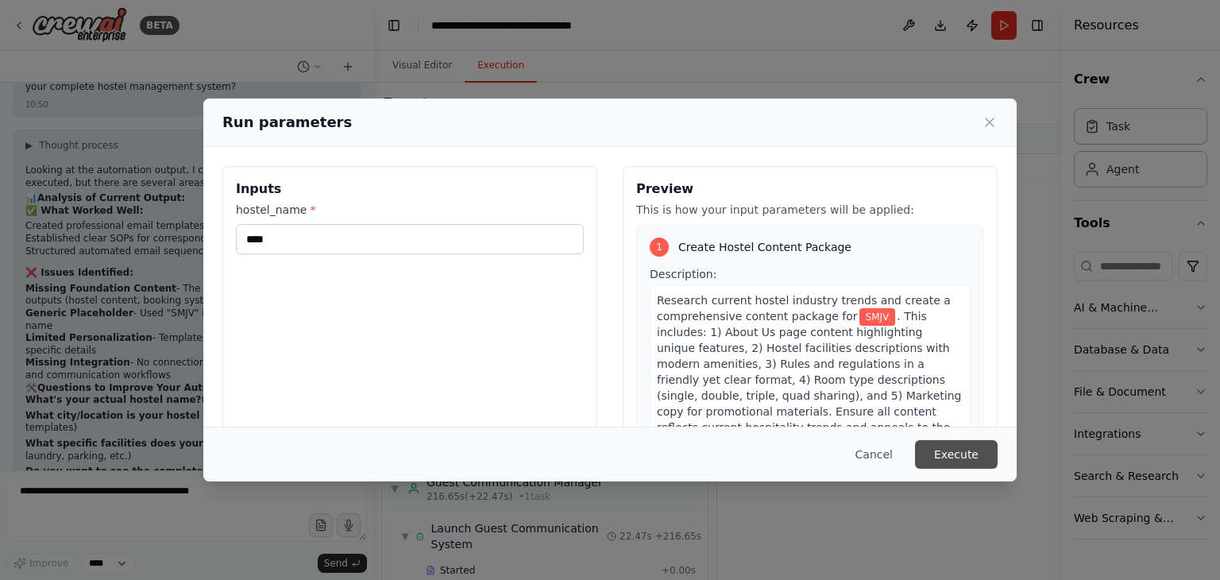
click at [970, 454] on button "Execute" at bounding box center [956, 454] width 83 height 29
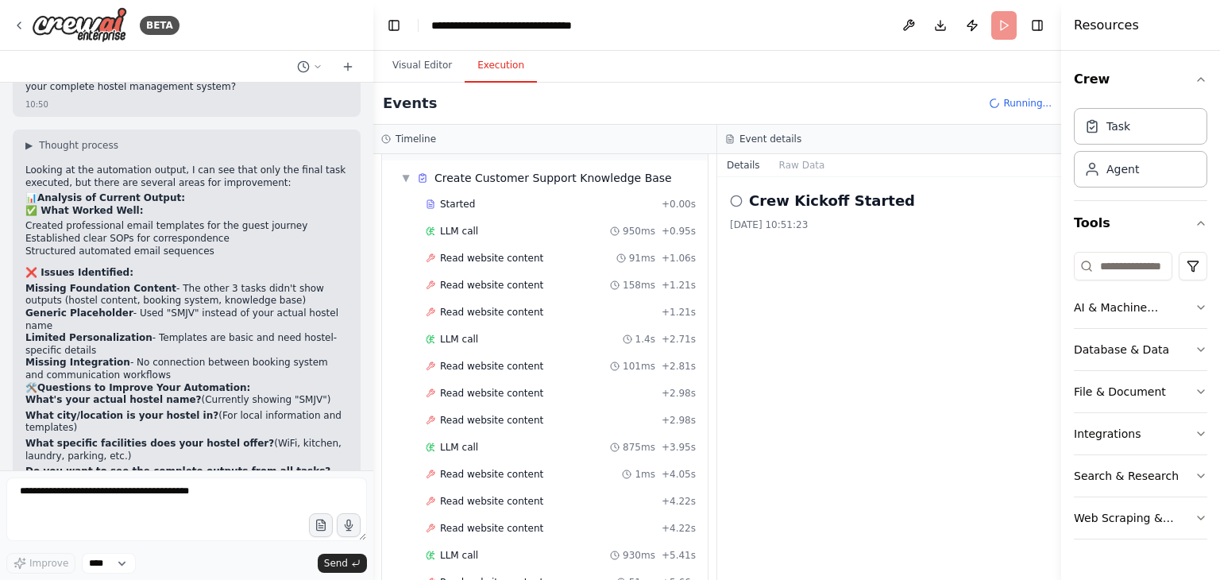
scroll to position [874, 0]
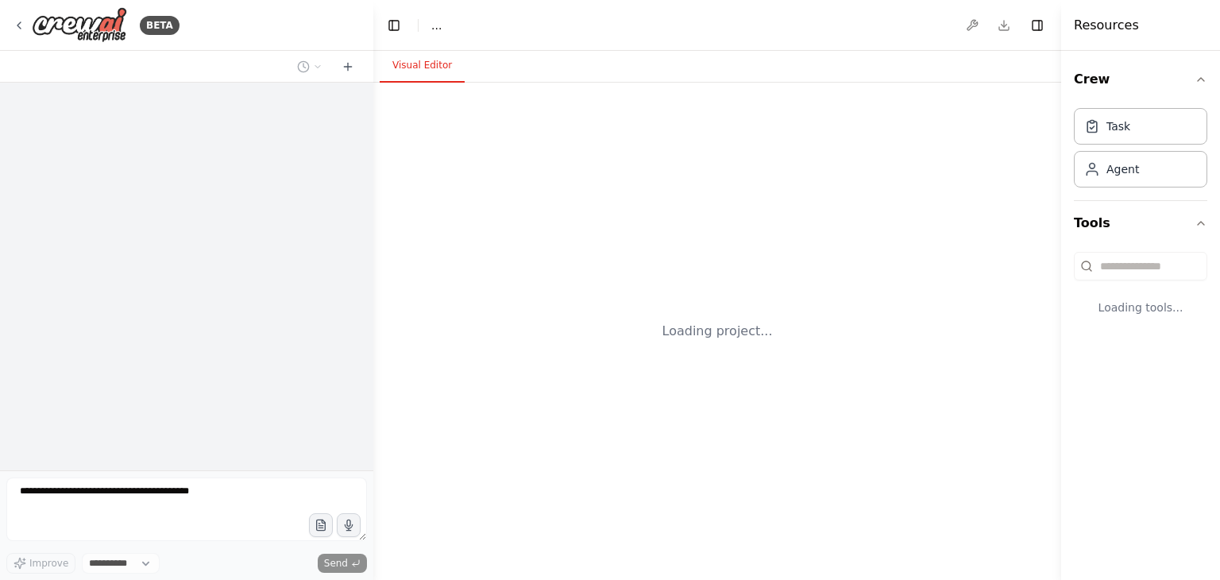
select select "****"
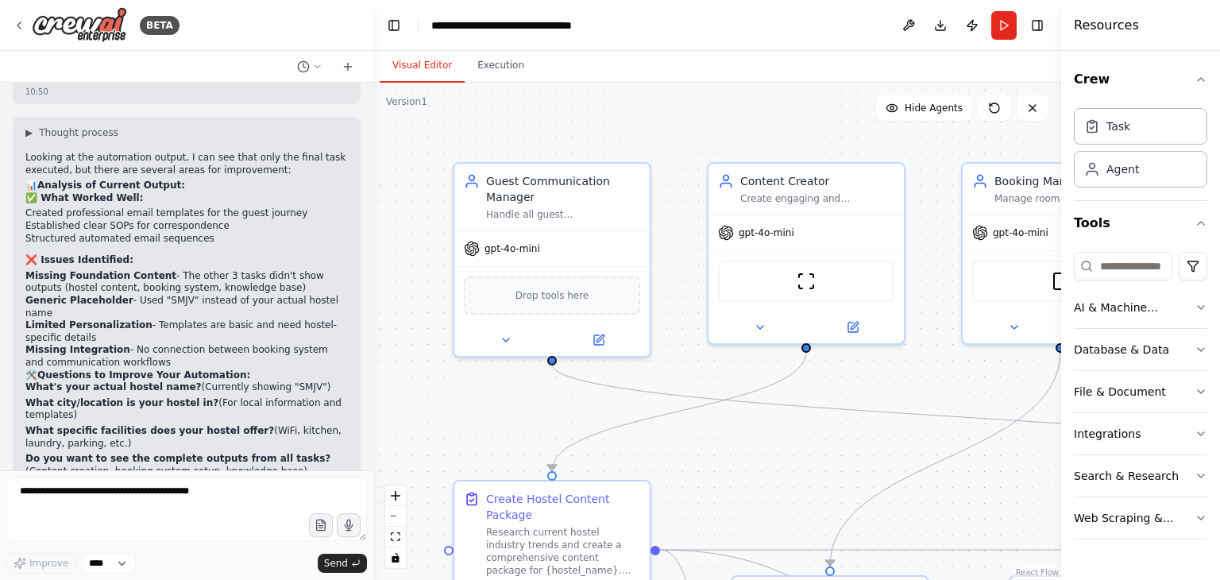
scroll to position [4362, 0]
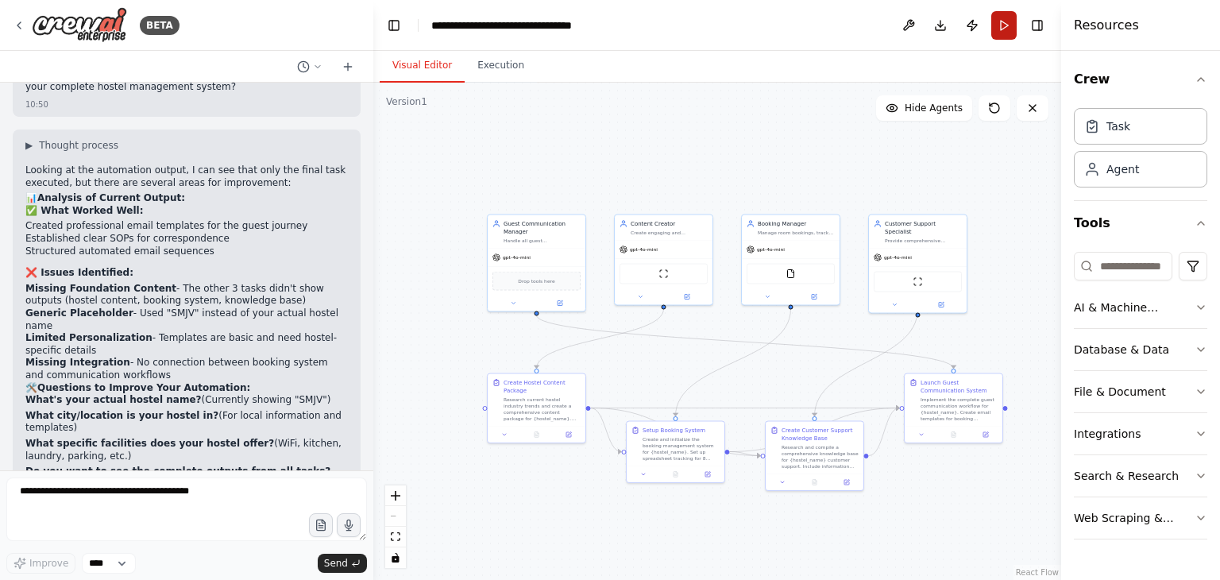
click at [1009, 26] on button "Run" at bounding box center [1003, 25] width 25 height 29
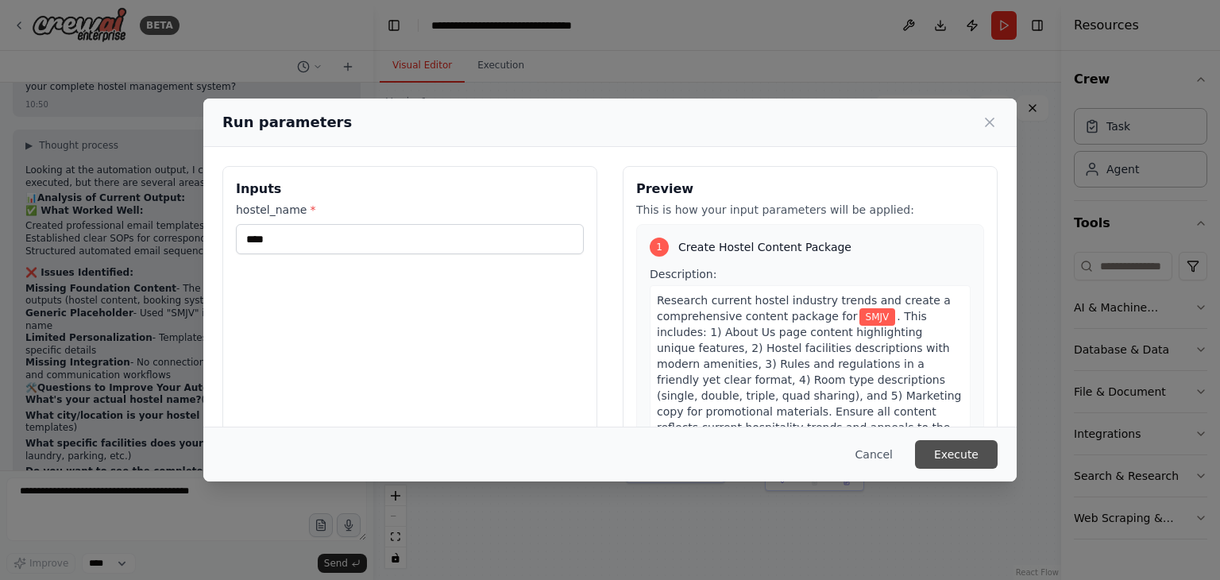
click at [977, 456] on button "Execute" at bounding box center [956, 454] width 83 height 29
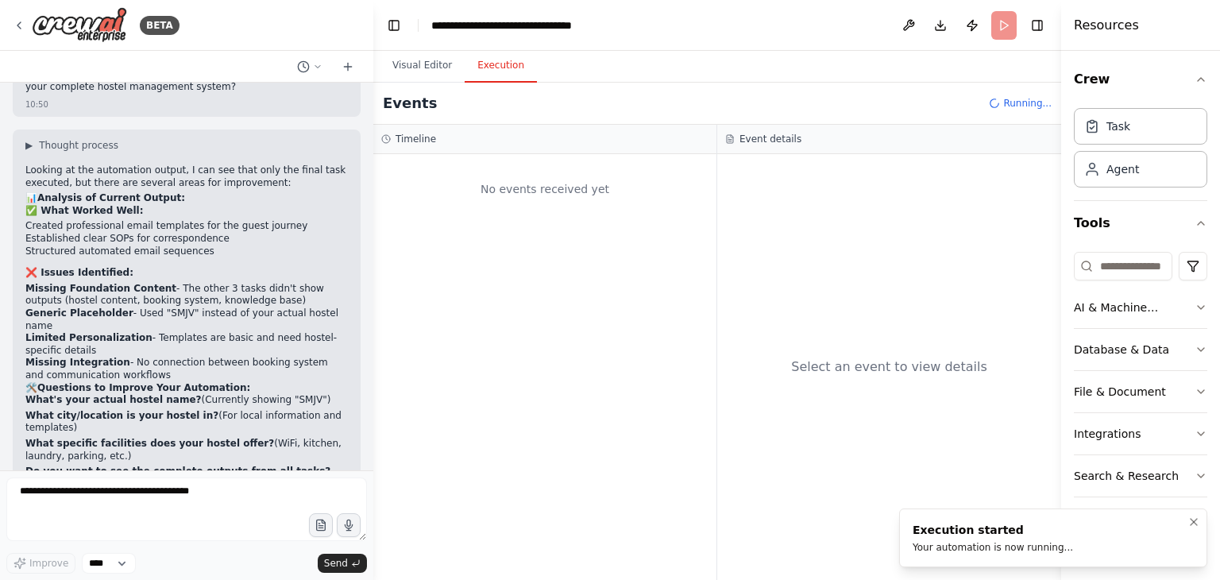
click at [1022, 547] on div "Your automation is now running..." at bounding box center [993, 547] width 160 height 13
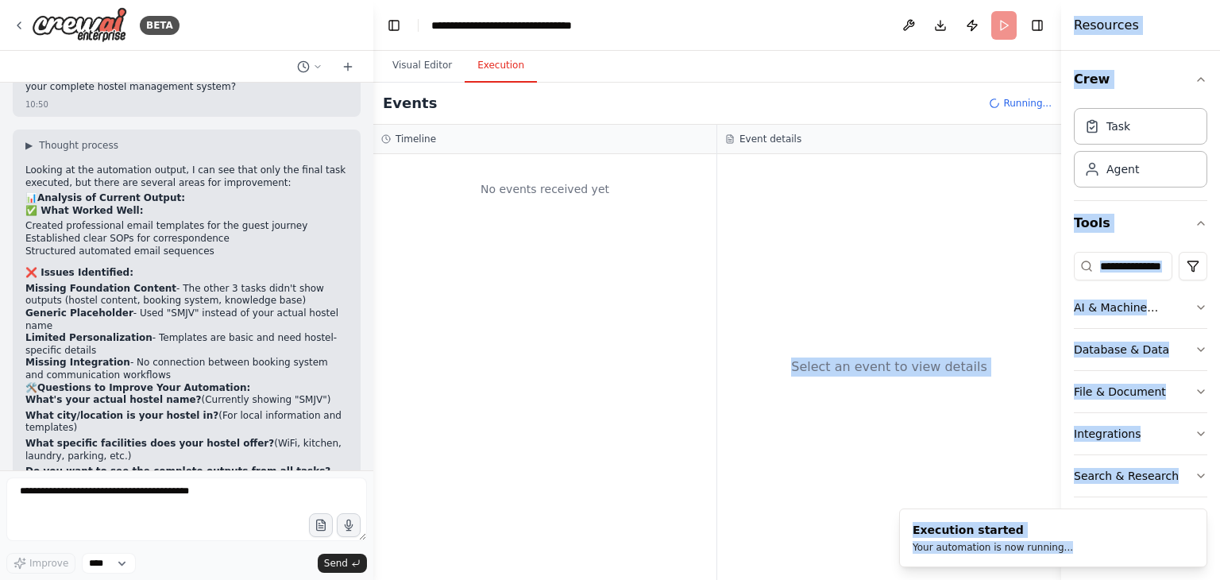
drag, startPoint x: 1022, startPoint y: 547, endPoint x: 955, endPoint y: 268, distance: 287.6
click at [955, 268] on div "BETA Create a Hostel Management Website in Python Django 1.Create login and Sig…" at bounding box center [610, 290] width 1220 height 580
click at [955, 268] on div "Select an event to view details" at bounding box center [889, 367] width 344 height 426
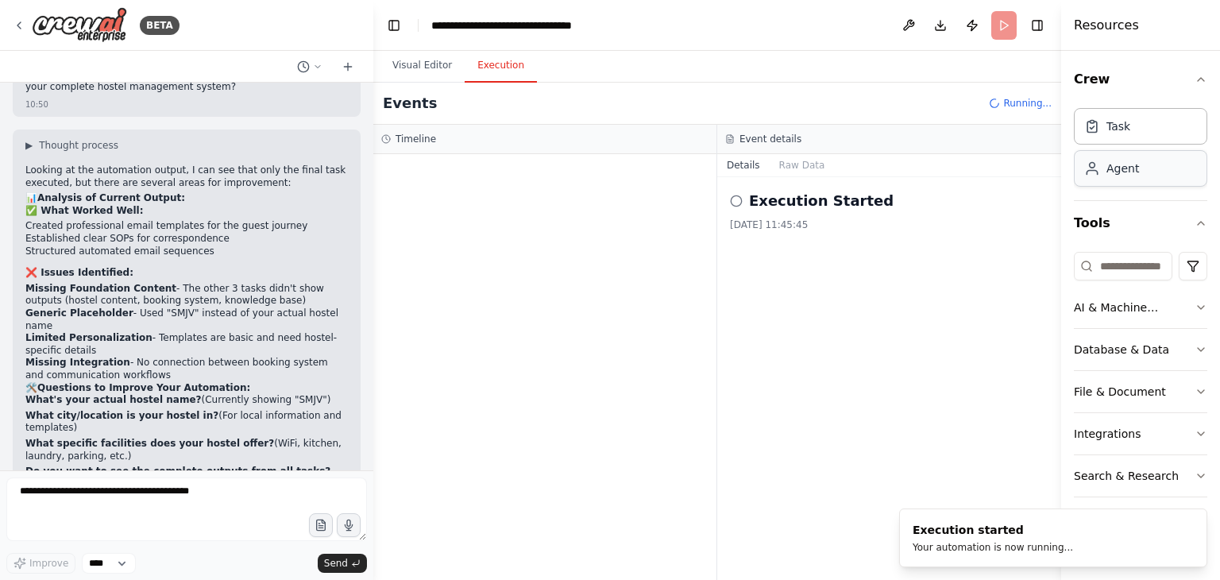
click at [1092, 172] on icon at bounding box center [1092, 168] width 16 height 16
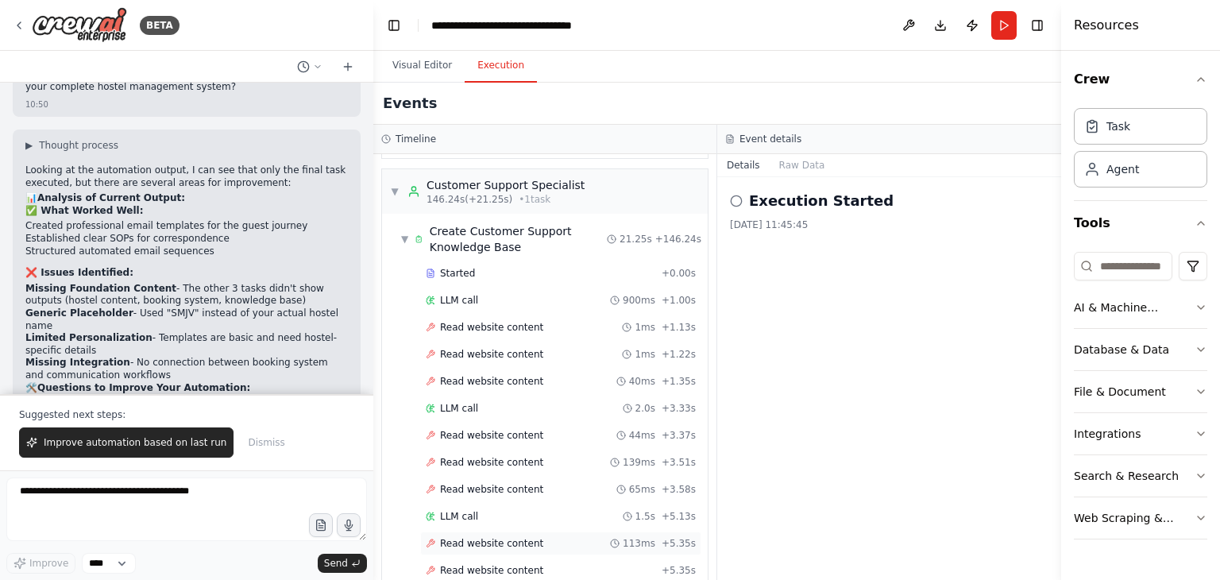
scroll to position [2386, 0]
